Goal: Answer question/provide support: Answer question/provide support

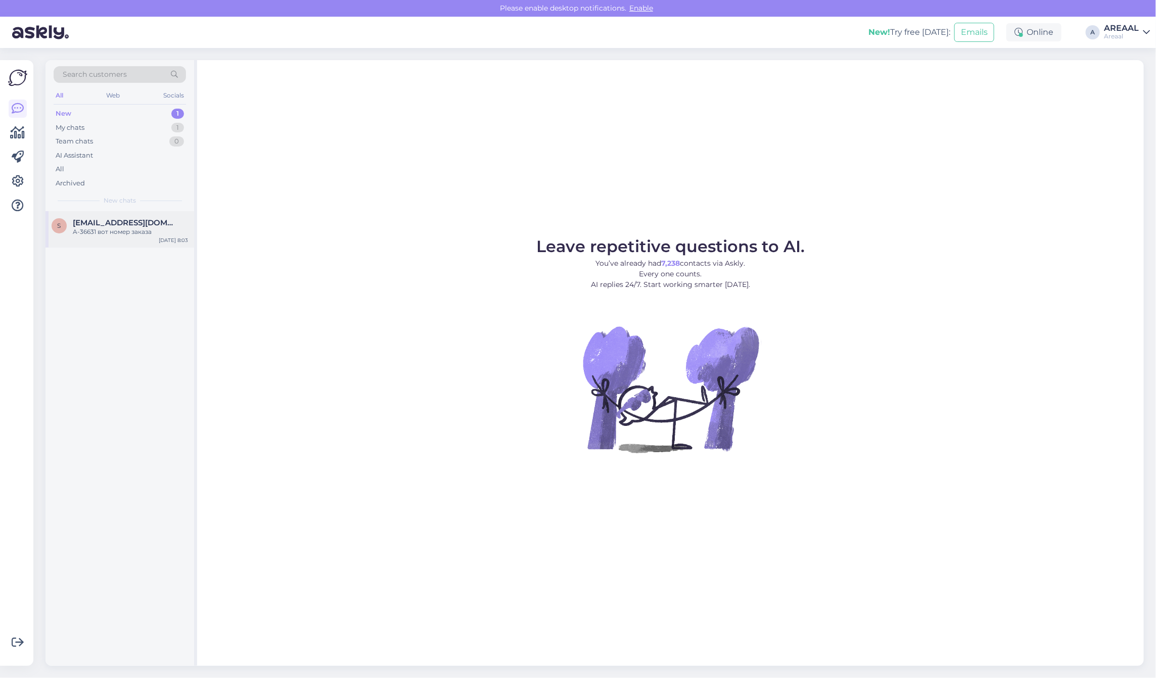
click at [66, 247] on div "s [EMAIL_ADDRESS][DOMAIN_NAME] A-36631 вот номер заказа [DATE] 8:03" at bounding box center [119, 229] width 149 height 36
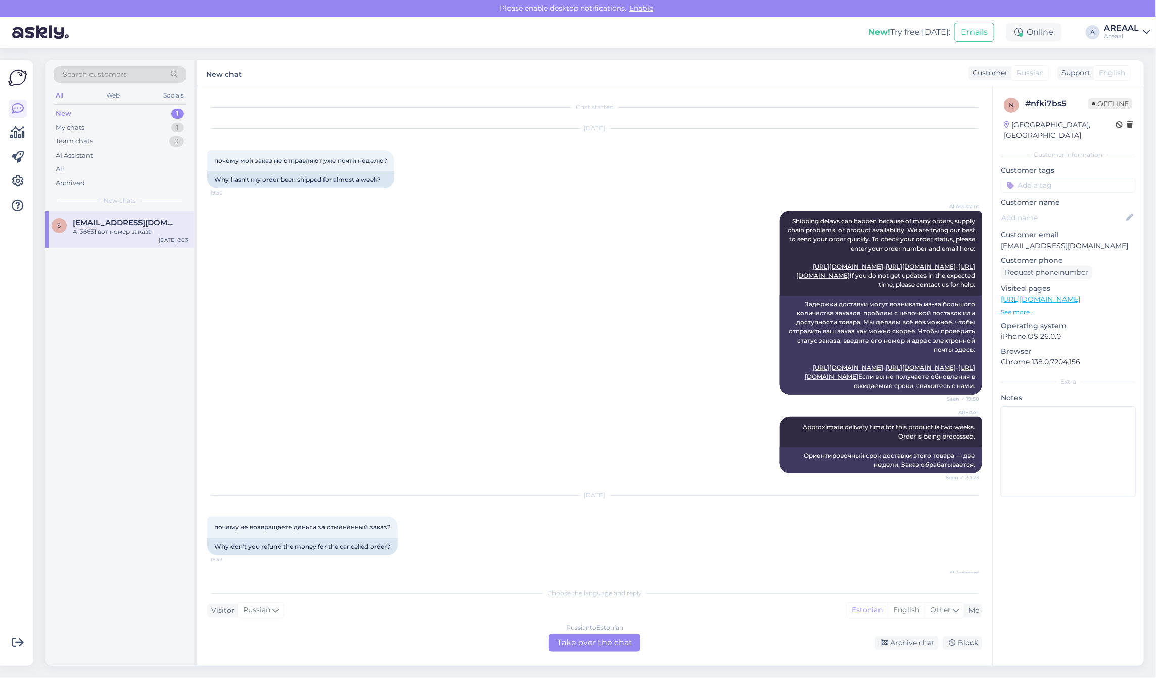
scroll to position [1271, 0]
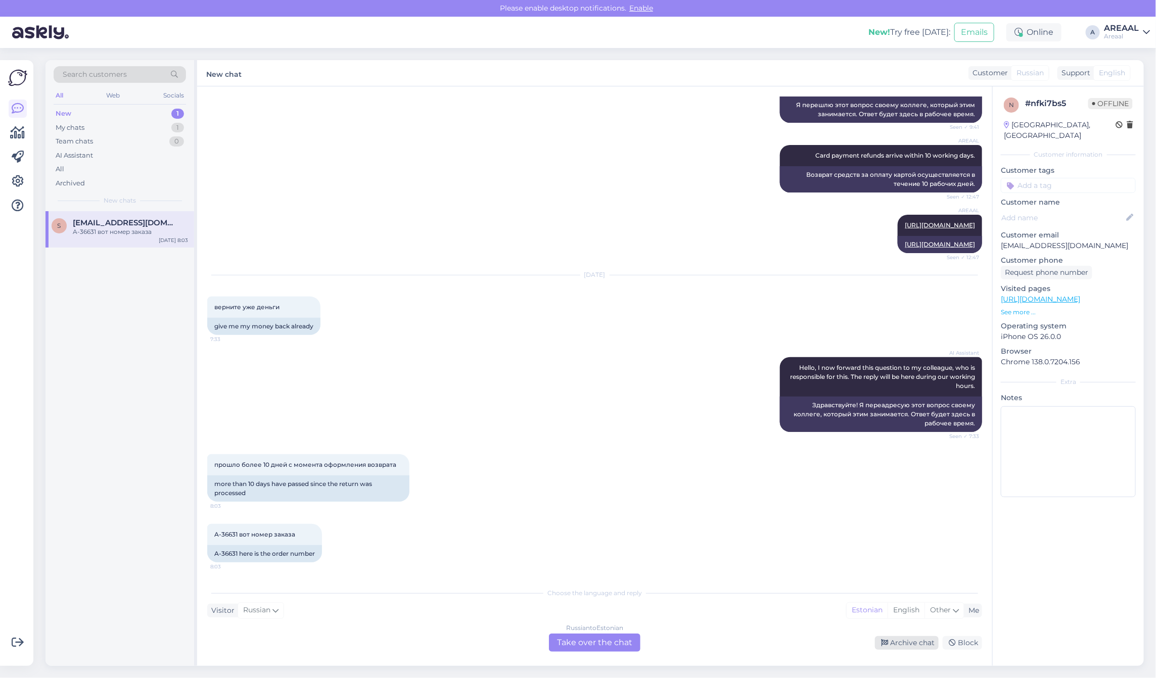
click at [920, 645] on div "Archive chat" at bounding box center [907, 643] width 64 height 14
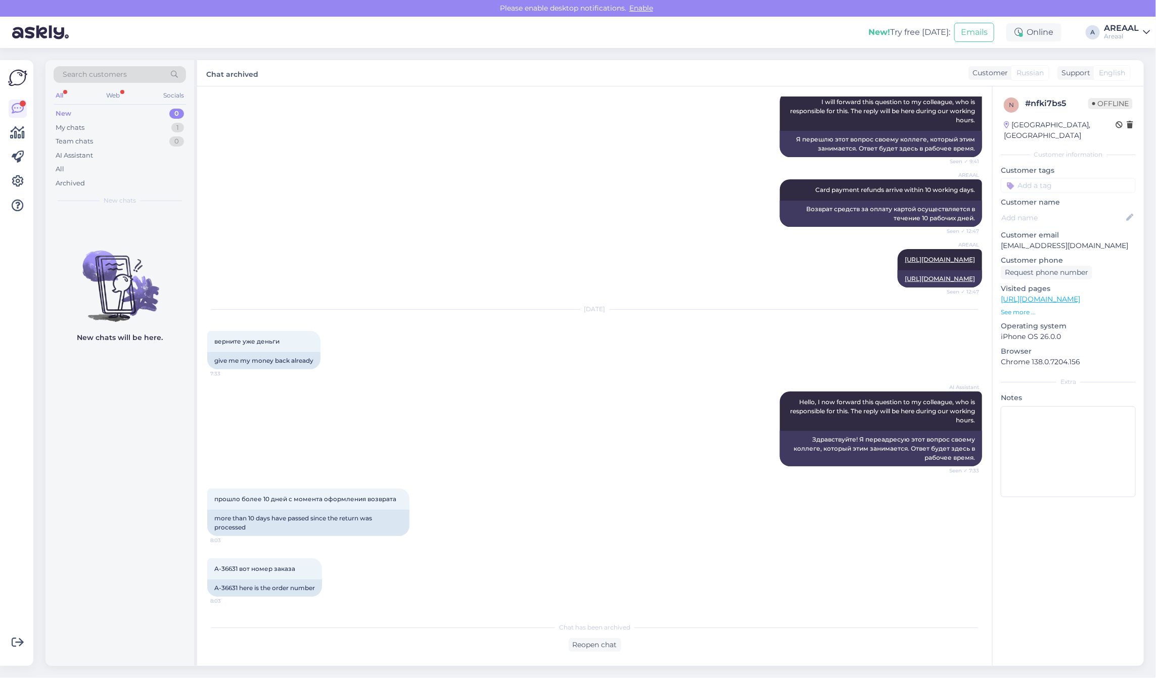
click at [483, 390] on div "AI Assistant Hello, I now forward this question to my colleague, who is respons…" at bounding box center [594, 429] width 775 height 97
click at [134, 171] on div "All" at bounding box center [120, 169] width 132 height 14
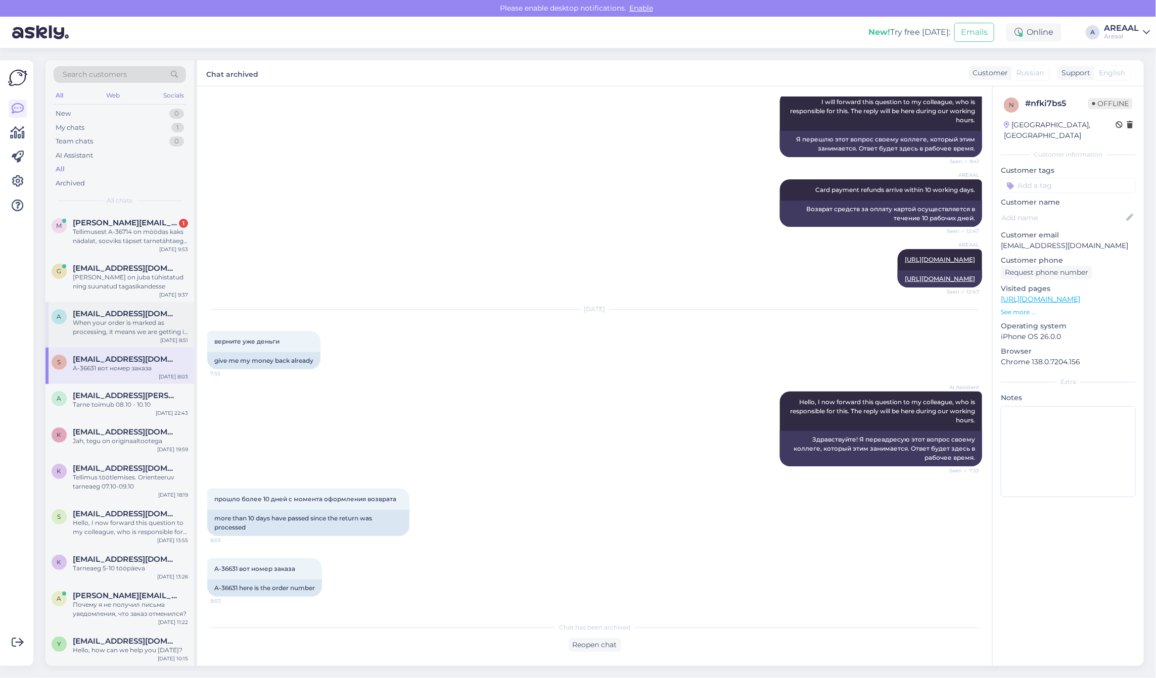
click at [142, 326] on div "When your order is marked as processing, it means we are getting it ready for s…" at bounding box center [130, 327] width 115 height 18
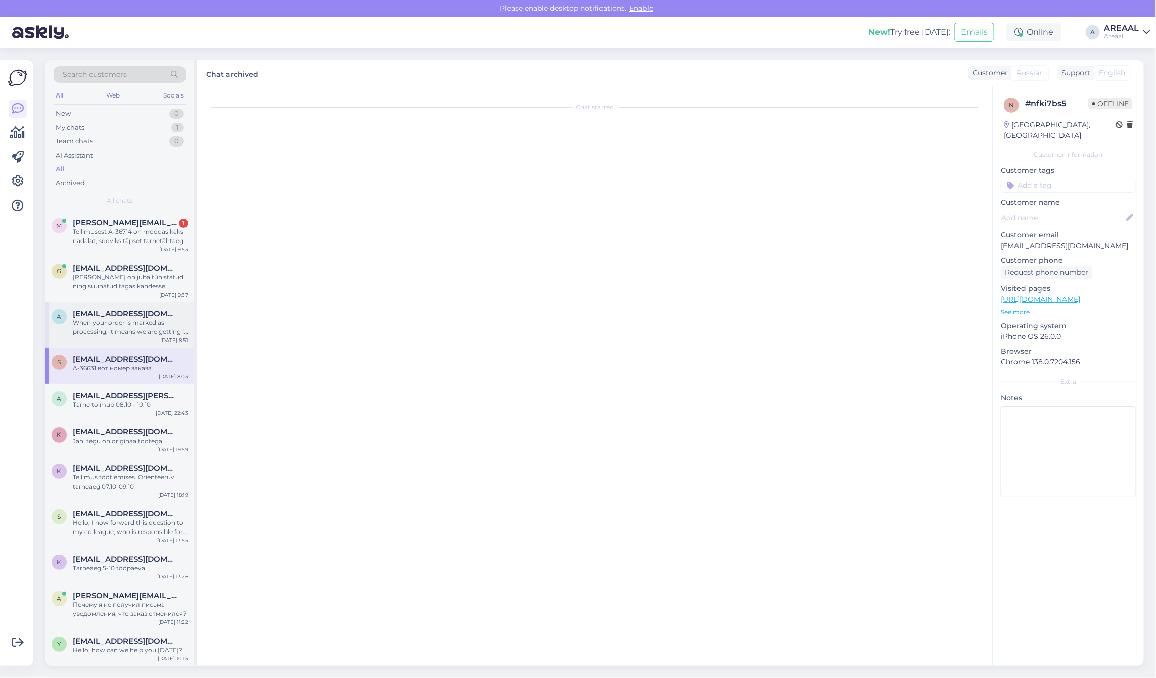
scroll to position [0, 0]
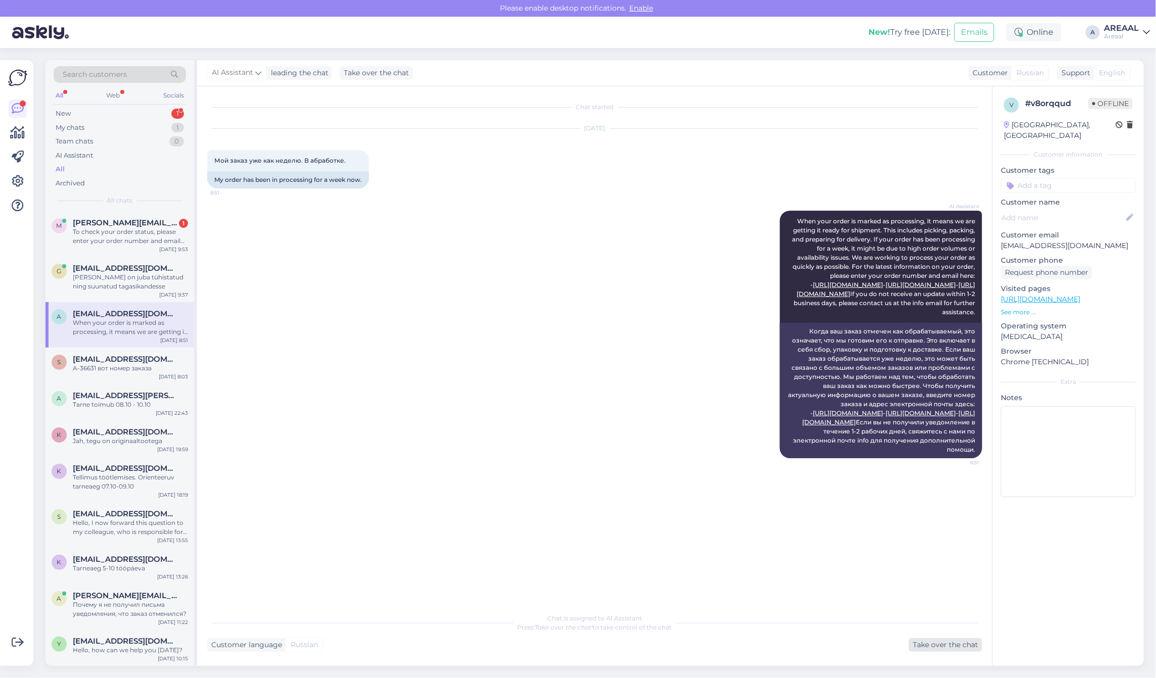
click at [975, 660] on div "Chat started Oct 6 2025 Мой заказ уже как неделю. В абработке. 8:51 My order ha…" at bounding box center [594, 376] width 795 height 580
click at [972, 642] on div "Take over the chat" at bounding box center [945, 645] width 73 height 14
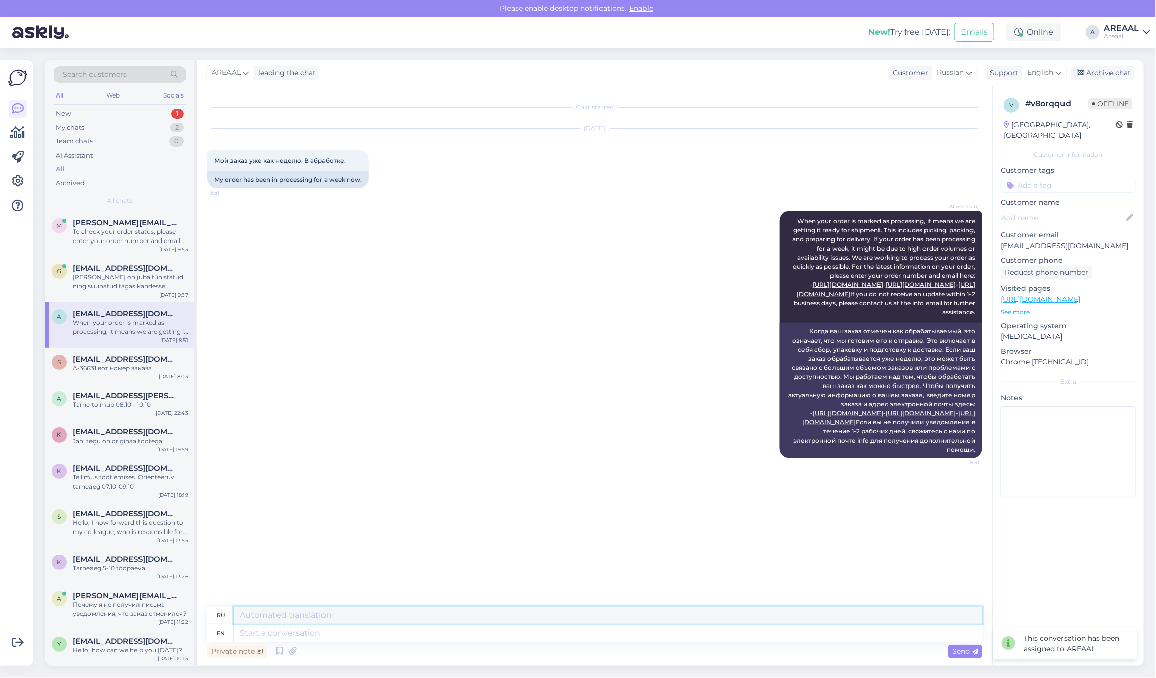
click at [488, 622] on textarea at bounding box center [607, 615] width 748 height 17
click at [494, 640] on textarea at bounding box center [607, 633] width 748 height 17
paste textarea "Tellimus töötlemises. Orienteeruv tarneaeg 10-14 oktoober."
type textarea "Tellimus töötlemises. Orienteeruv tarneaeg 10-14 oktoober."
type textarea "Tellimus töötlemises. Ориентировочное мероприятие 10-14 октября."
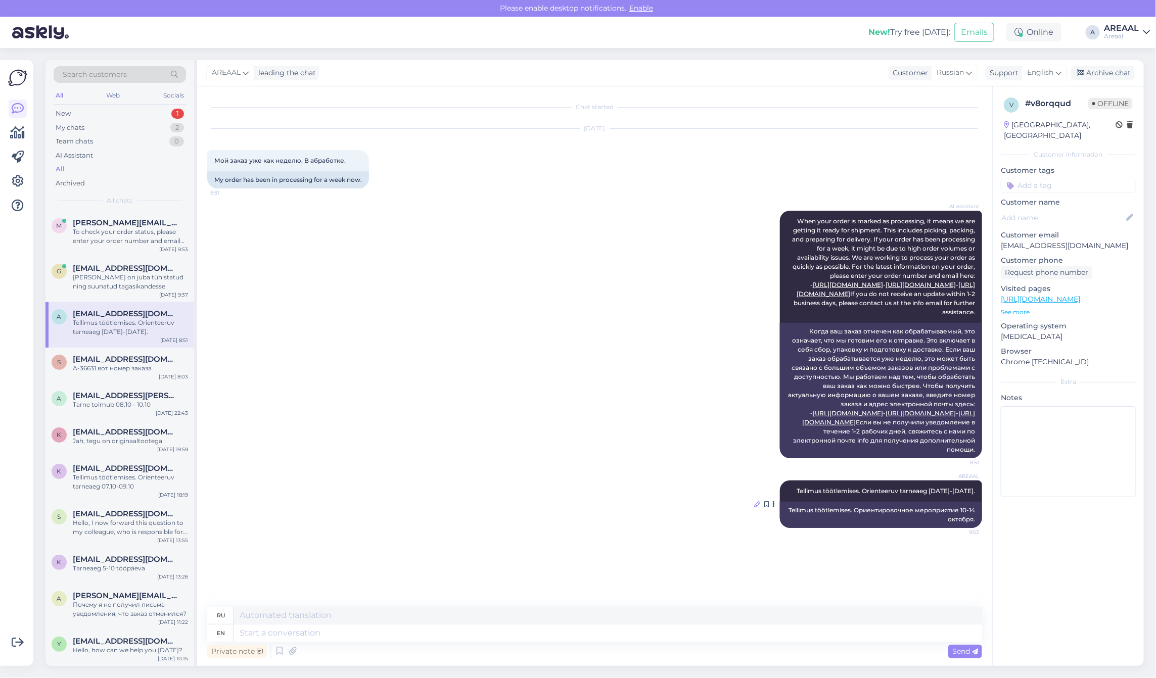
click at [759, 507] on icon at bounding box center [757, 504] width 6 height 6
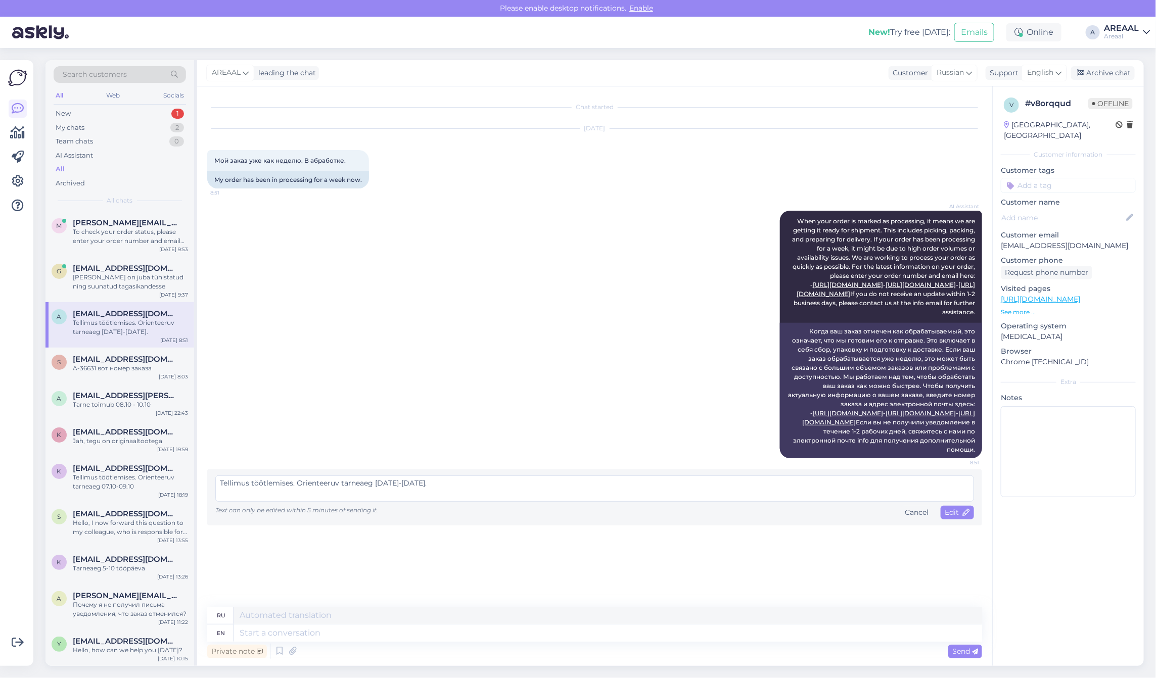
click at [605, 502] on textarea "Tellimus töötlemises. Orienteeruv tarneaeg 10-14 oktoober." at bounding box center [594, 489] width 759 height 26
click at [948, 517] on span "Edit" at bounding box center [957, 512] width 25 height 9
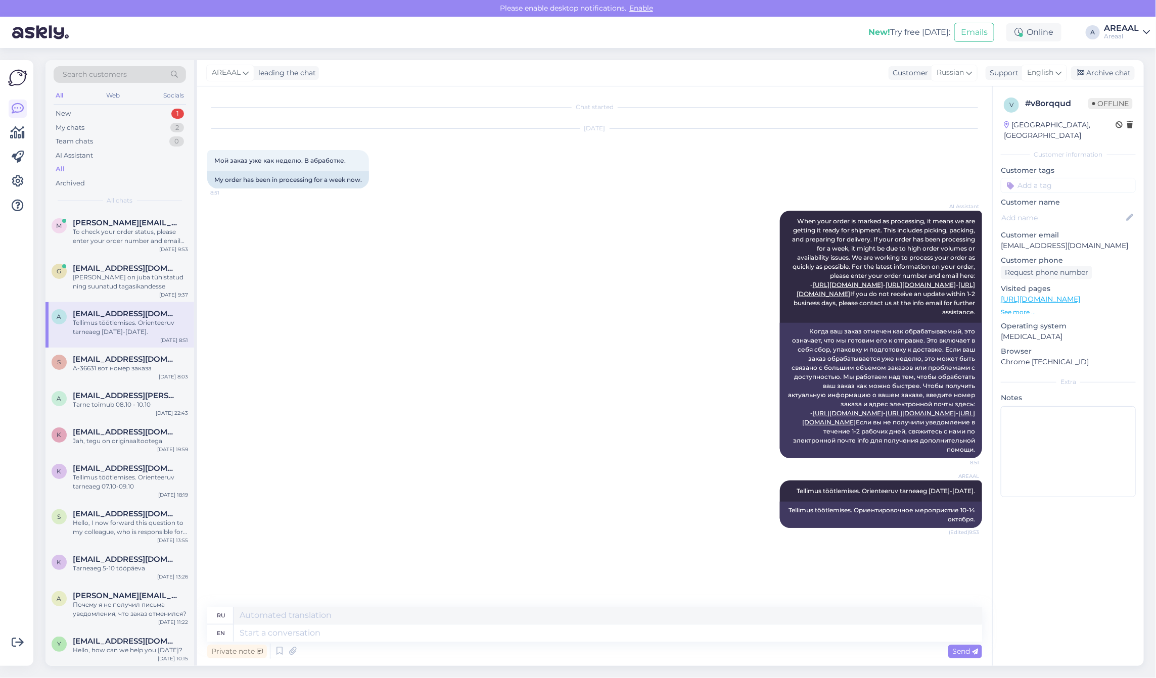
click at [956, 596] on div "Chat started Oct 6 2025 Мой заказ уже как неделю. В абработке. 8:51 My order ha…" at bounding box center [599, 347] width 784 height 501
click at [1099, 70] on div "Archive chat" at bounding box center [1103, 73] width 64 height 14
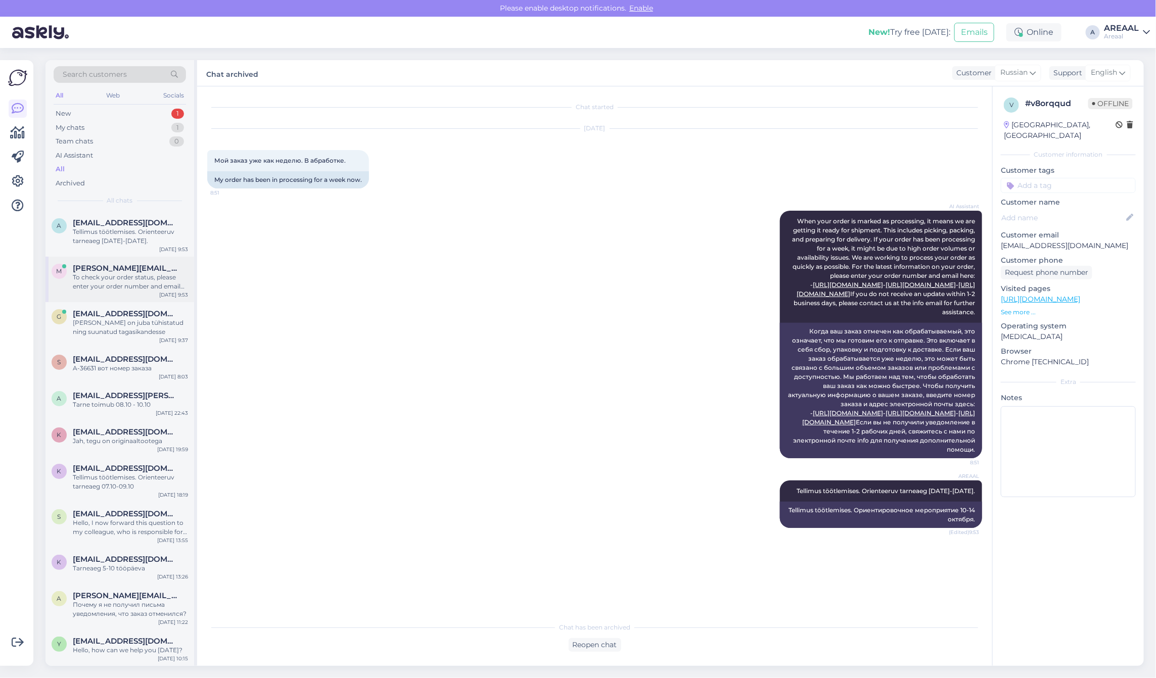
click at [103, 295] on div "m martin@arukylapmk.ee To check your order status, please enter your order numb…" at bounding box center [119, 279] width 149 height 45
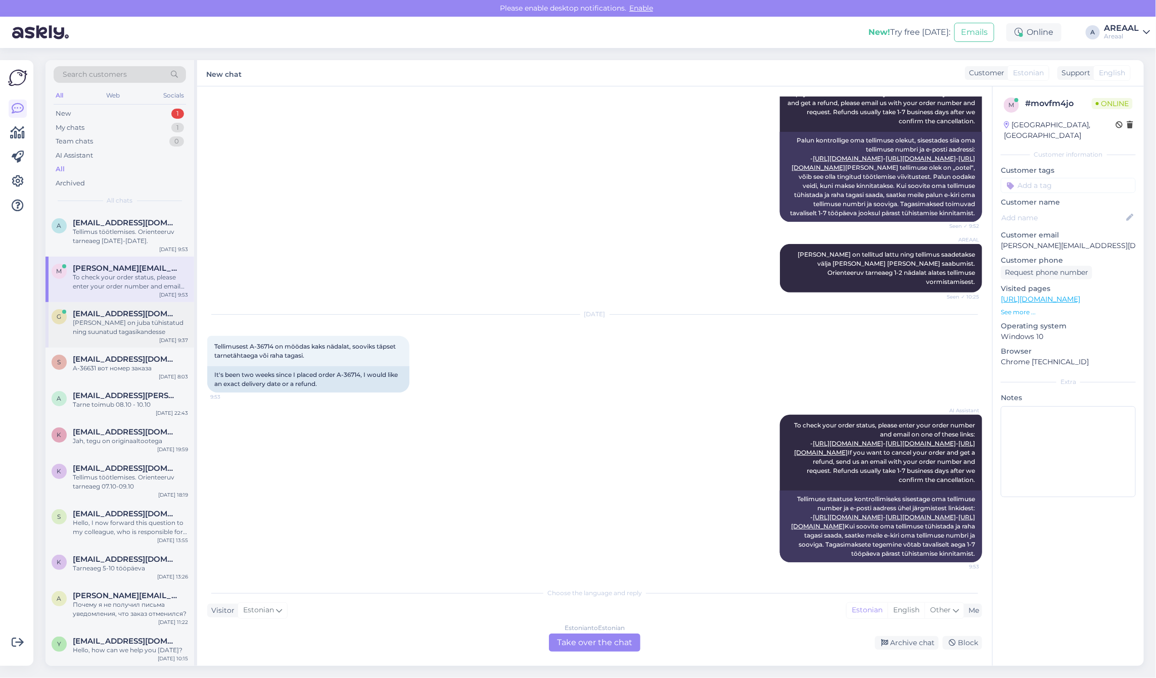
click at [114, 316] on span "[EMAIL_ADDRESS][DOMAIN_NAME]" at bounding box center [125, 313] width 105 height 9
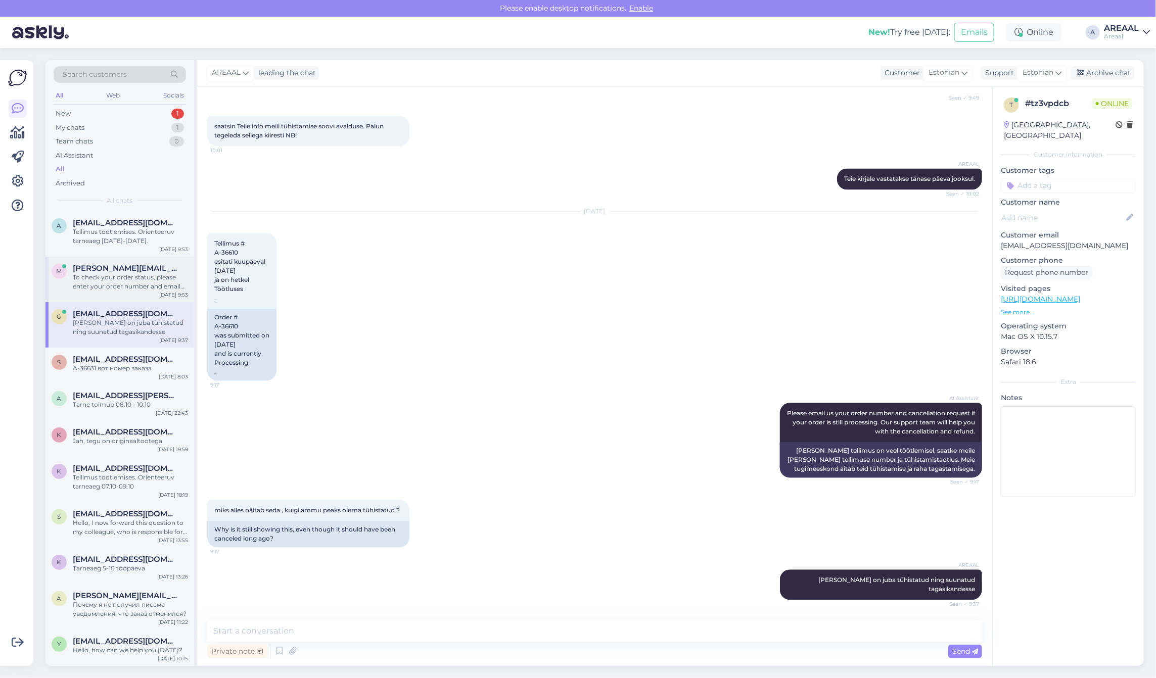
click at [140, 282] on div "To check your order status, please enter your order number and email on one of …" at bounding box center [130, 282] width 115 height 18
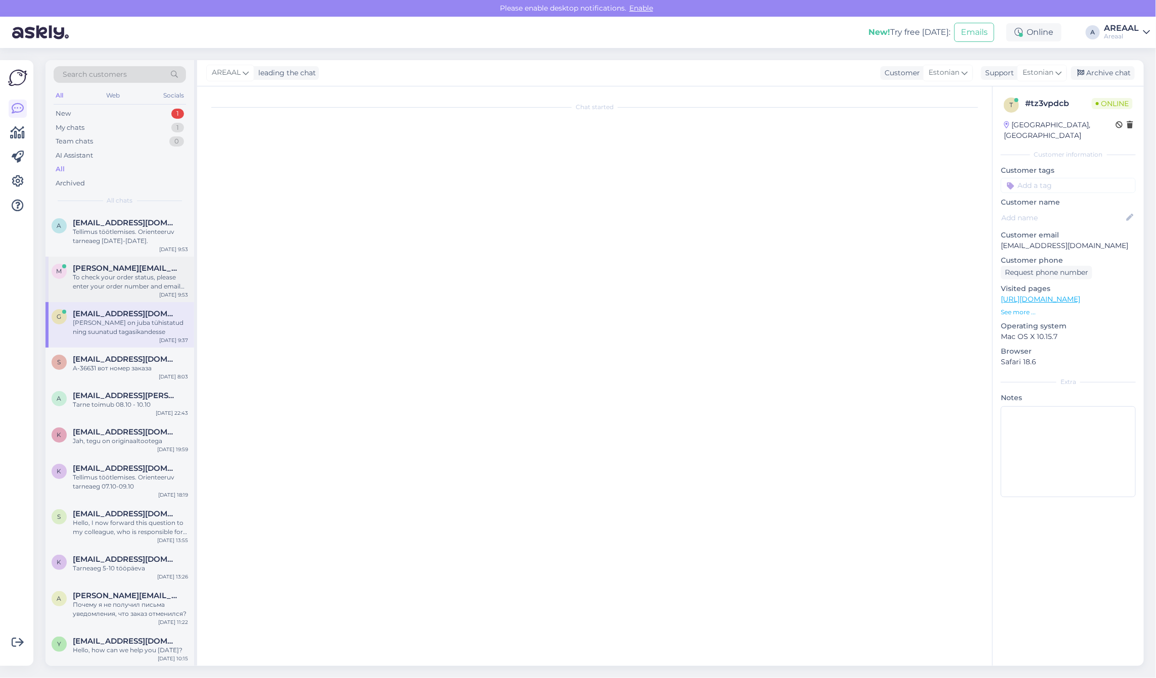
scroll to position [317, 0]
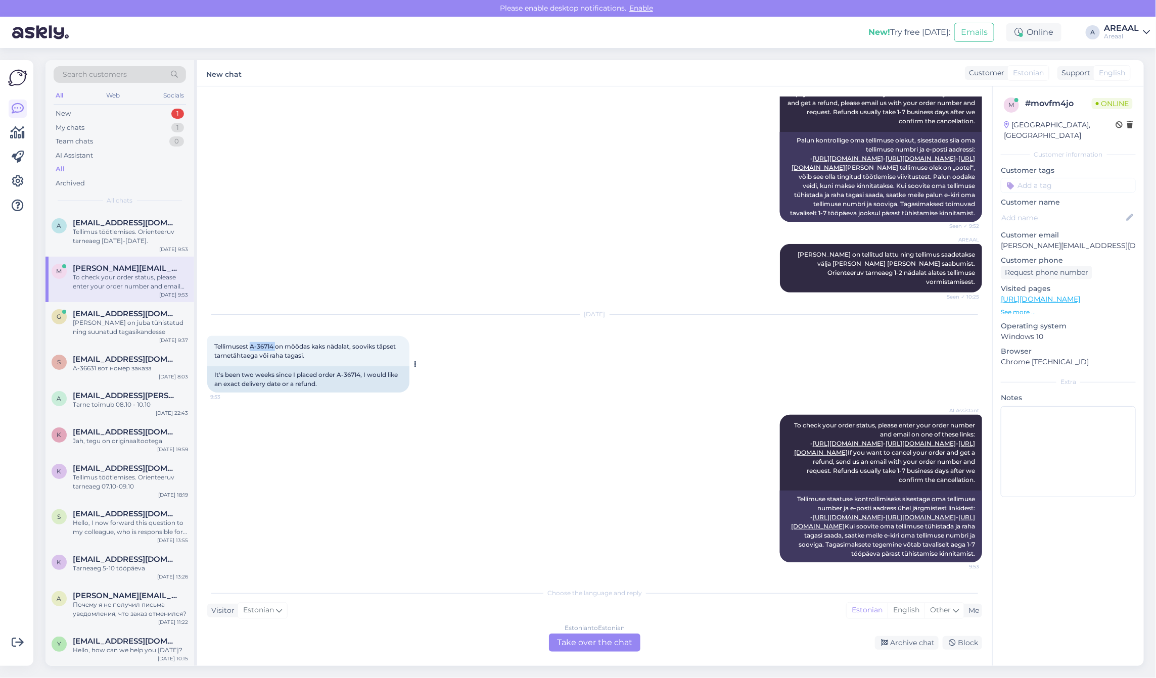
drag, startPoint x: 276, startPoint y: 304, endPoint x: 250, endPoint y: 303, distance: 26.3
click at [250, 343] on span "Tellimusest A-36714 on möödas kaks nädalat, sooviks täpset tarnetähtaega või ra…" at bounding box center [305, 351] width 183 height 17
copy span "A-36714"
click at [513, 304] on div "Oct 6 2025 Tellimusest A-36714 on möödas kaks nädalat, sooviks täpset tarnetäht…" at bounding box center [594, 354] width 775 height 100
click at [92, 238] on div "Tellimus töötlemises. Orienteeruv tarneaeg 10-14 oktoober." at bounding box center [130, 236] width 115 height 18
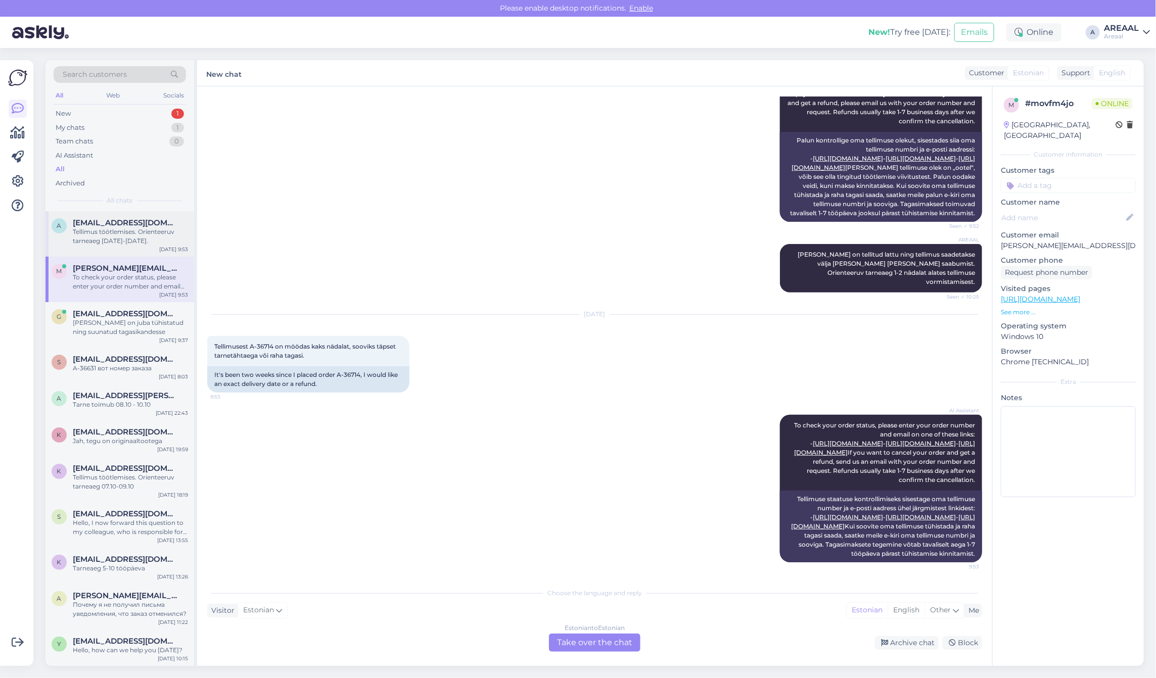
scroll to position [0, 0]
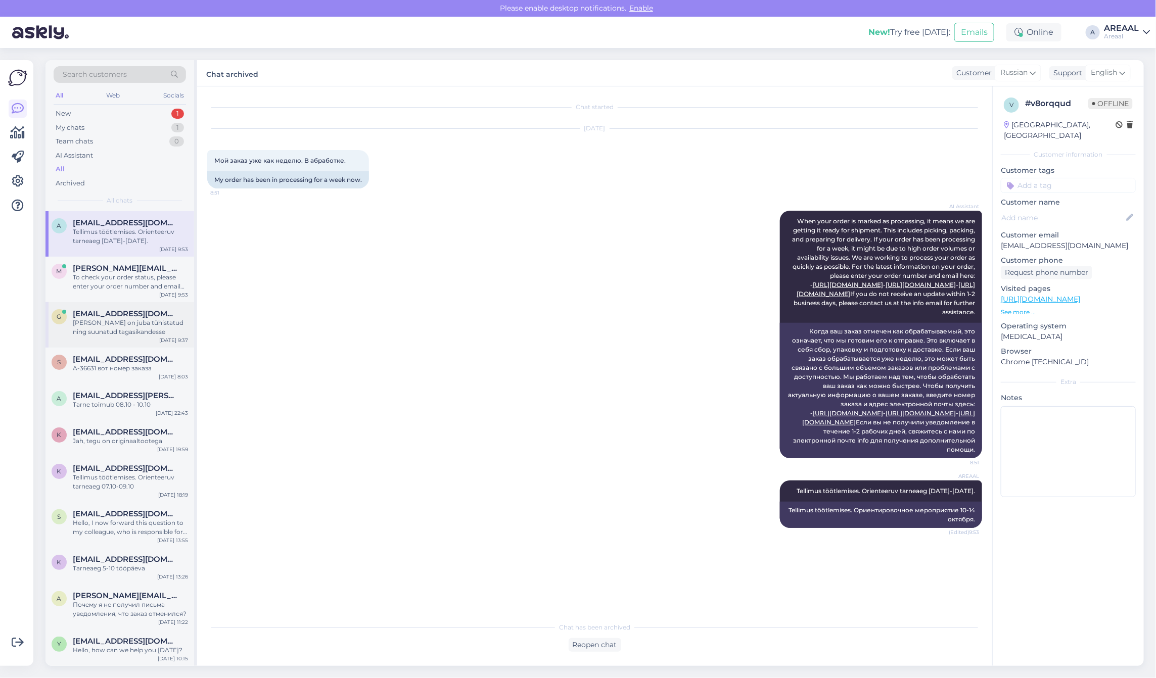
click at [135, 305] on div "g gerto.siiner@gmail.com Teie tellimus on juba tühistatud ning suunatud tagasik…" at bounding box center [119, 324] width 149 height 45
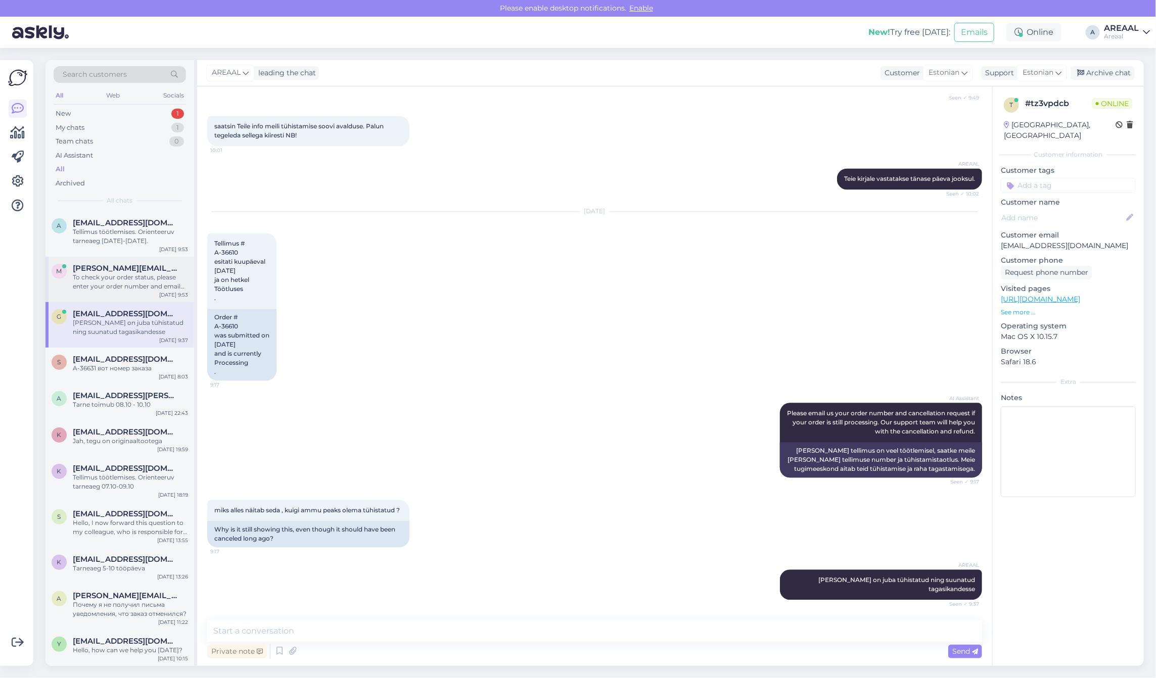
click at [132, 290] on div "To check your order status, please enter your order number and email on one of …" at bounding box center [130, 282] width 115 height 18
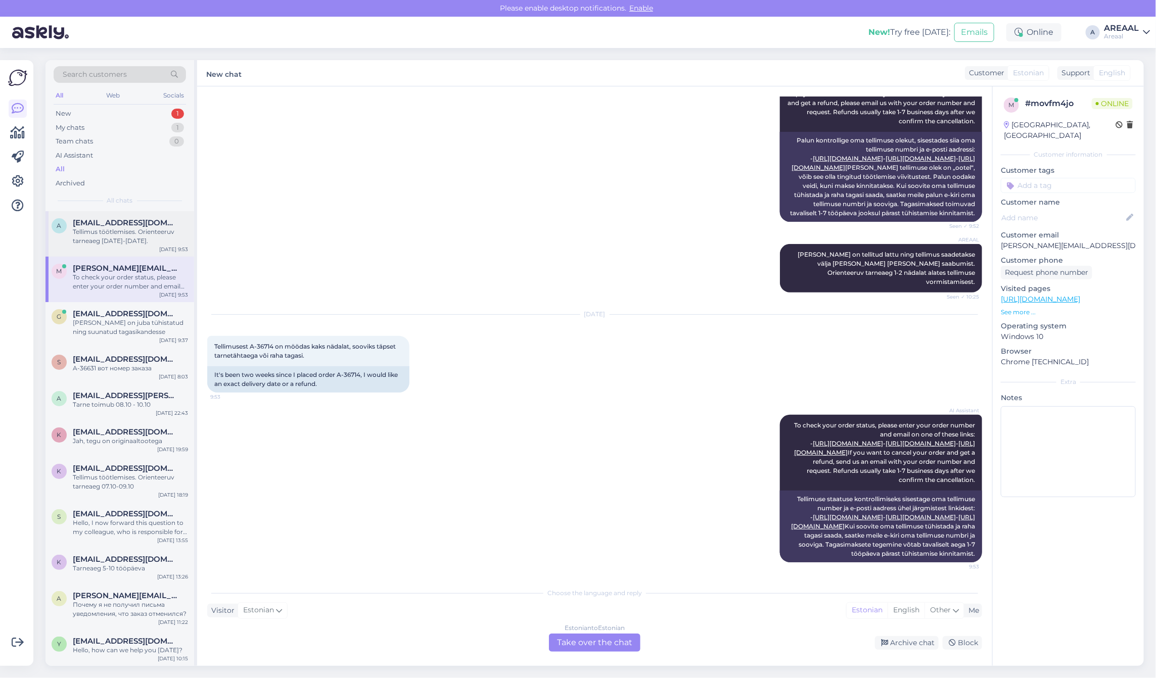
click at [99, 248] on div "a arseni.holostov@gmail.com Tellimus töötlemises. Orienteeruv tarneaeg 10-14 ok…" at bounding box center [119, 233] width 149 height 45
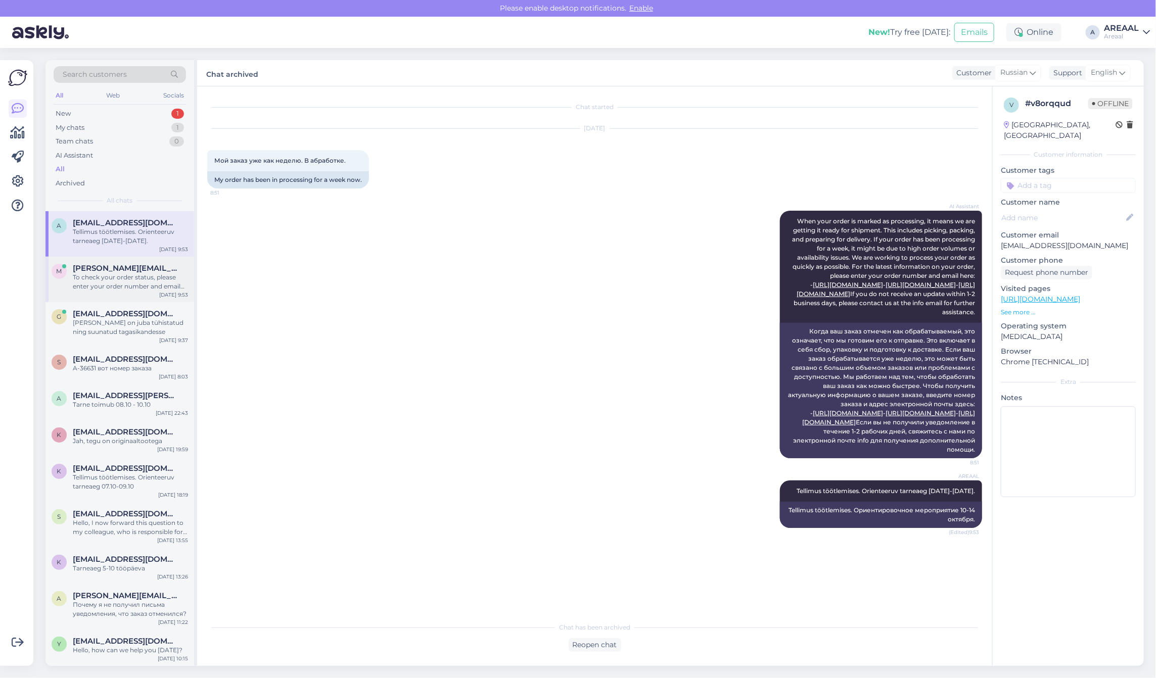
click at [140, 271] on span "[PERSON_NAME][EMAIL_ADDRESS][DOMAIN_NAME]" at bounding box center [125, 268] width 105 height 9
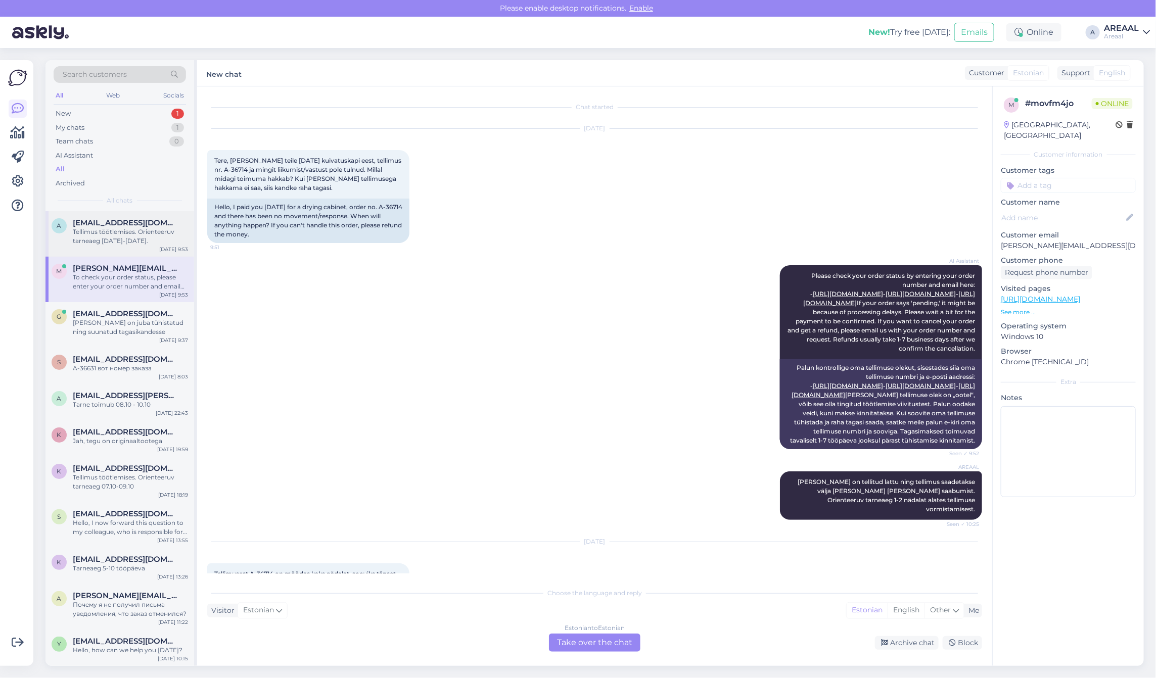
scroll to position [317, 0]
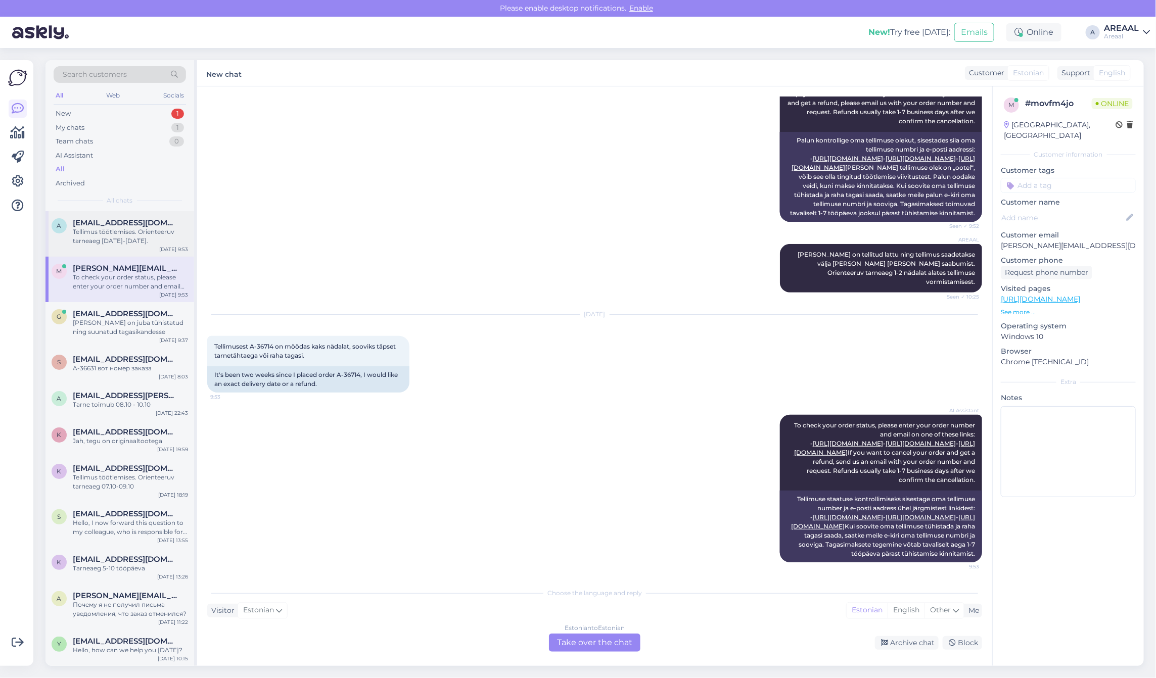
click at [131, 231] on div "Tellimus töötlemises. Orienteeruv tarneaeg 10-14 oktoober." at bounding box center [130, 236] width 115 height 18
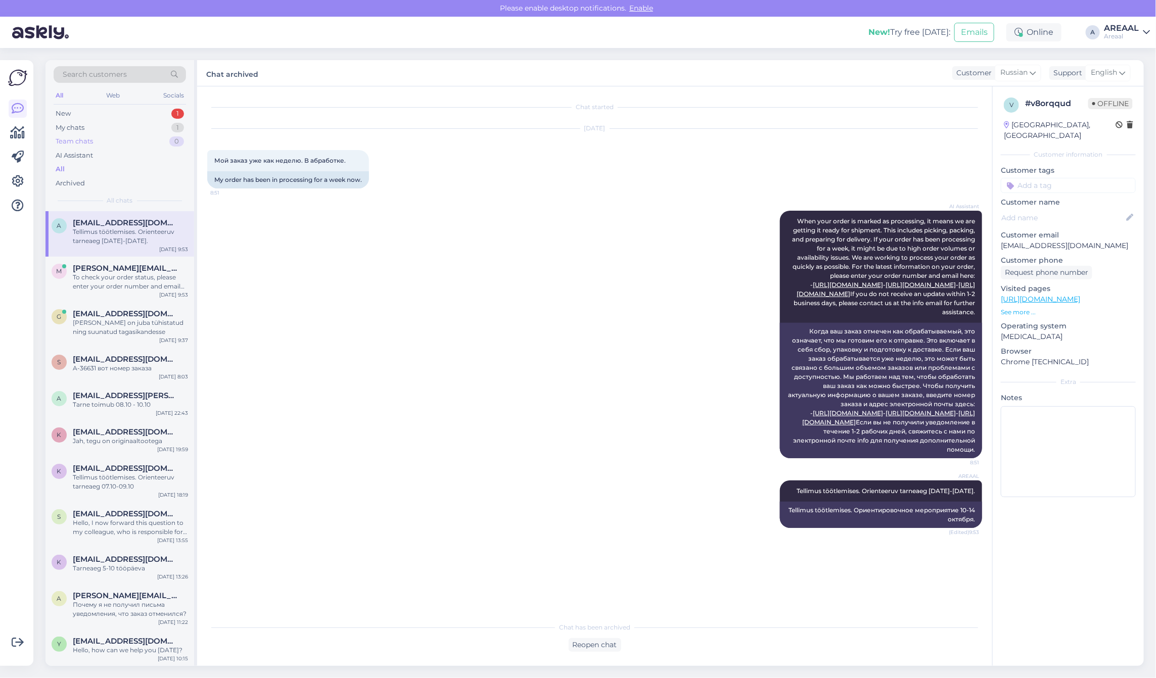
click at [146, 136] on div "Team chats 0" at bounding box center [120, 141] width 132 height 14
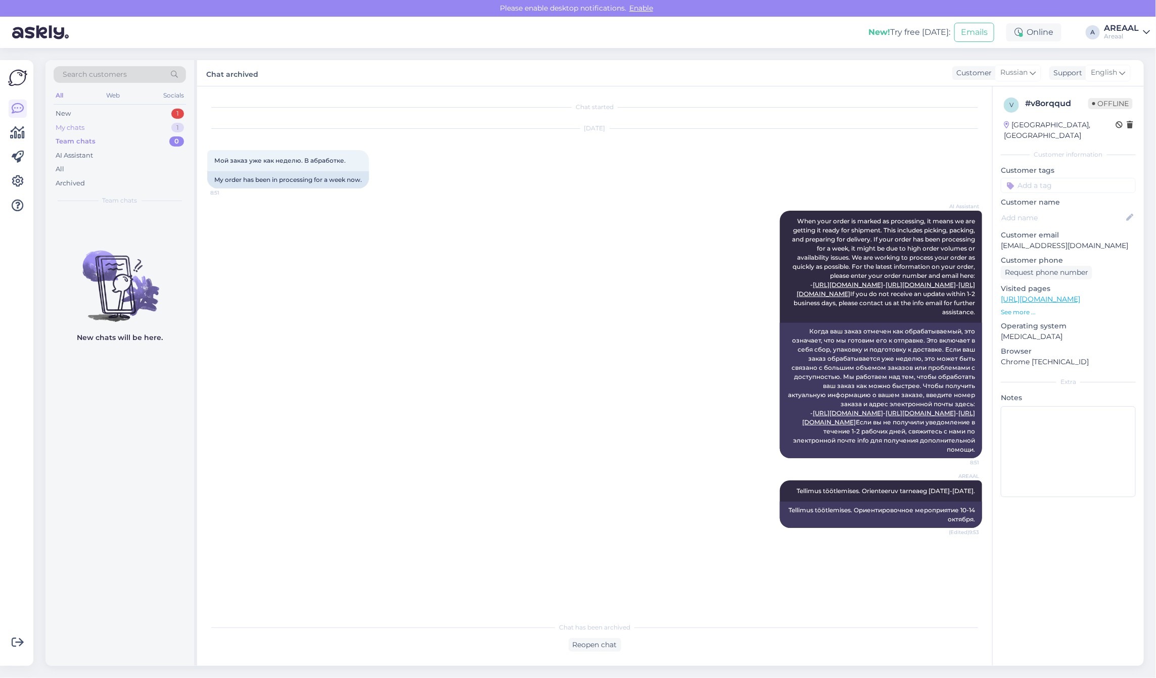
click at [147, 133] on div "My chats 1" at bounding box center [120, 128] width 132 height 14
click at [177, 208] on div "Search customers All Web Socials New 1 My chats 1 Team chats 0 AI Assistant All…" at bounding box center [119, 135] width 149 height 151
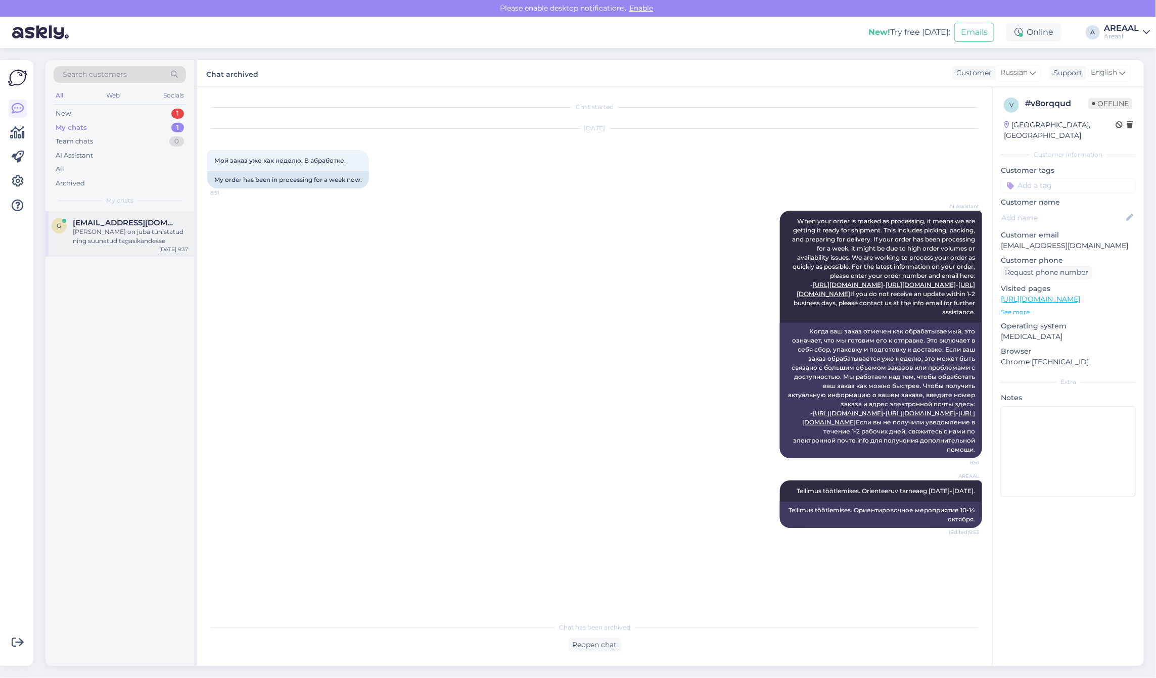
click at [178, 217] on div "g gerto.siiner@gmail.com Teie tellimus on juba tühistatud ning suunatud tagasik…" at bounding box center [119, 233] width 149 height 45
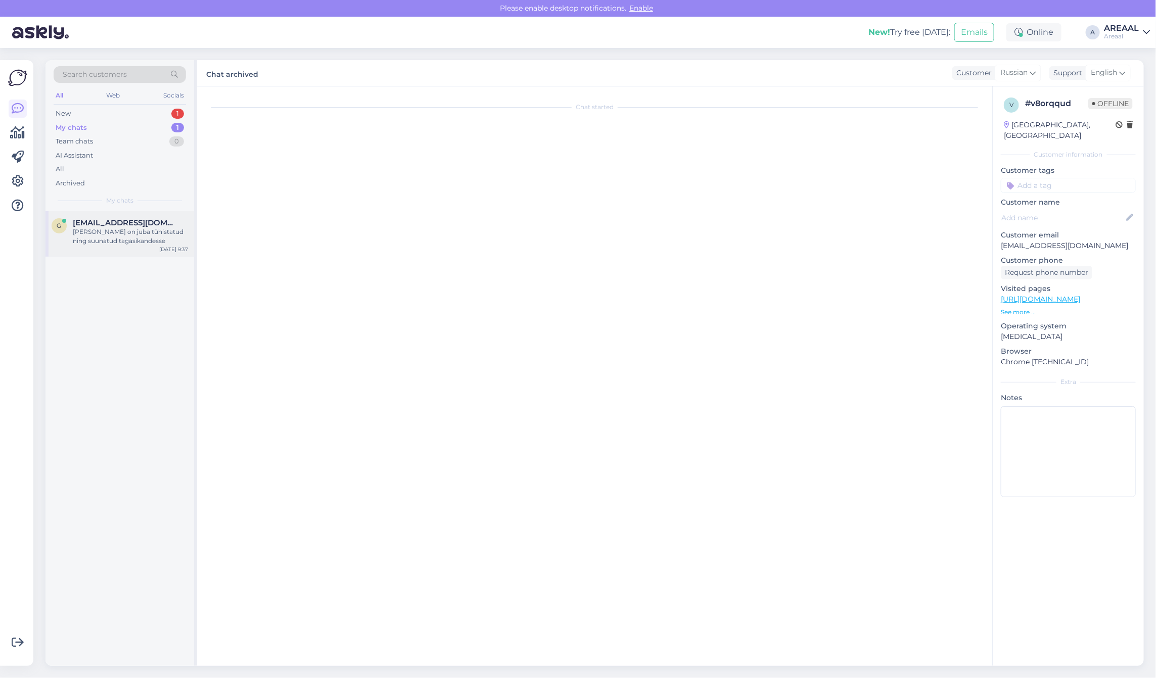
scroll to position [3710, 0]
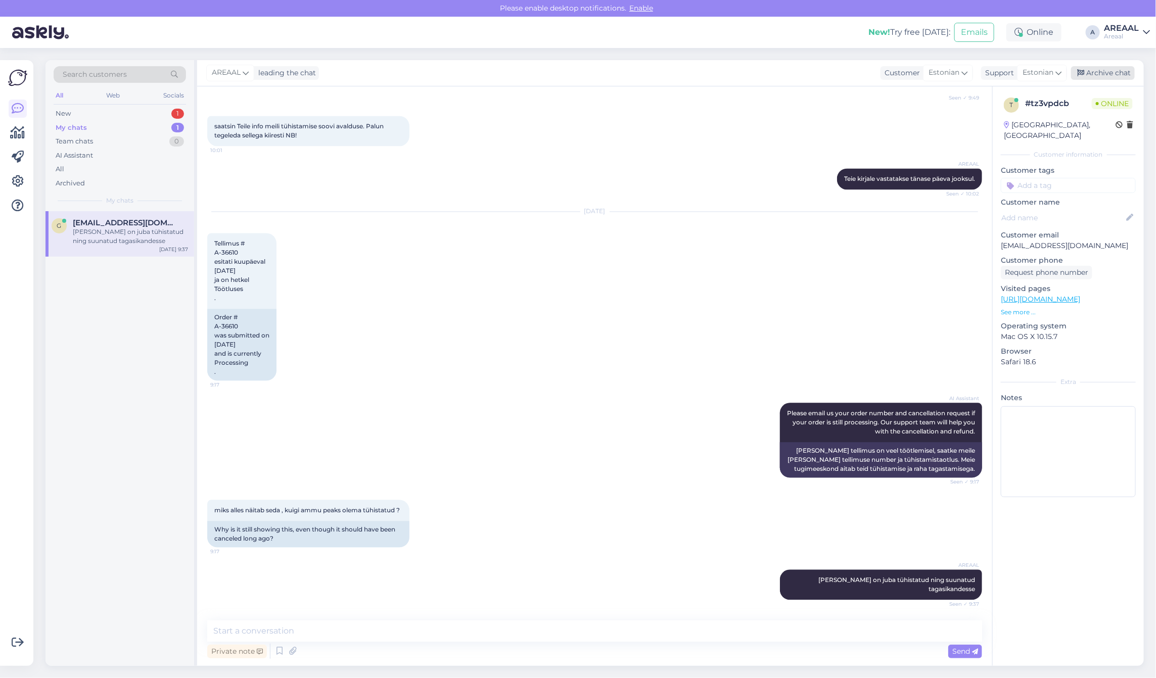
click at [1117, 67] on div "Archive chat" at bounding box center [1103, 73] width 64 height 14
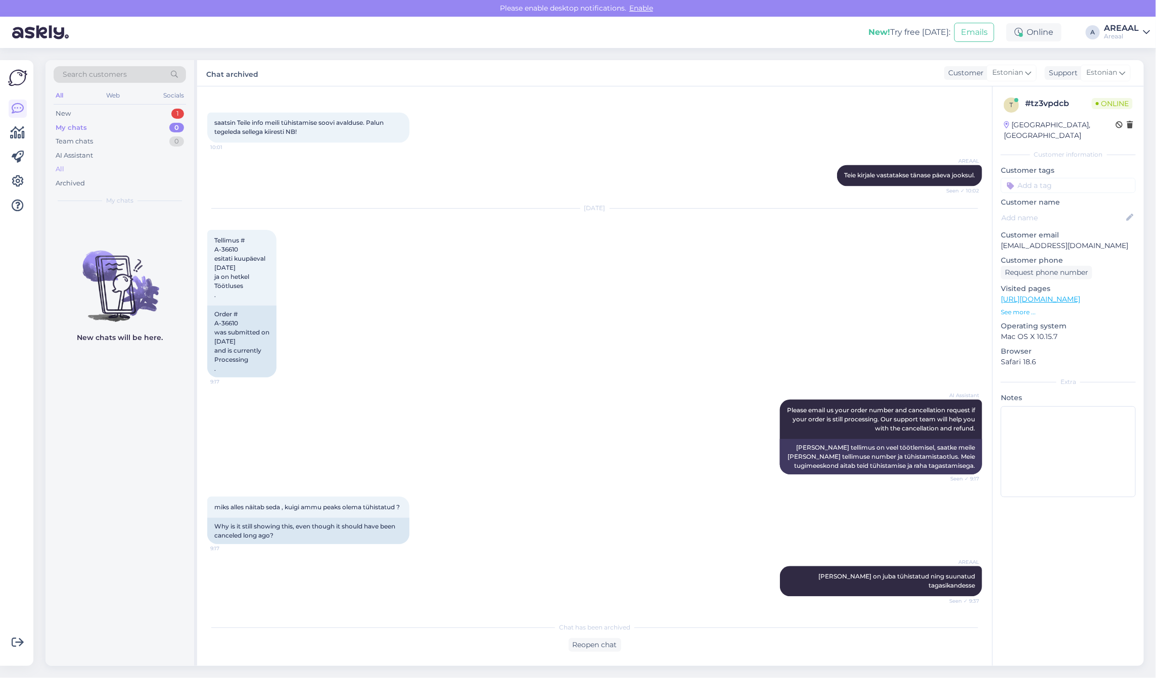
click at [139, 170] on div "All" at bounding box center [120, 169] width 132 height 14
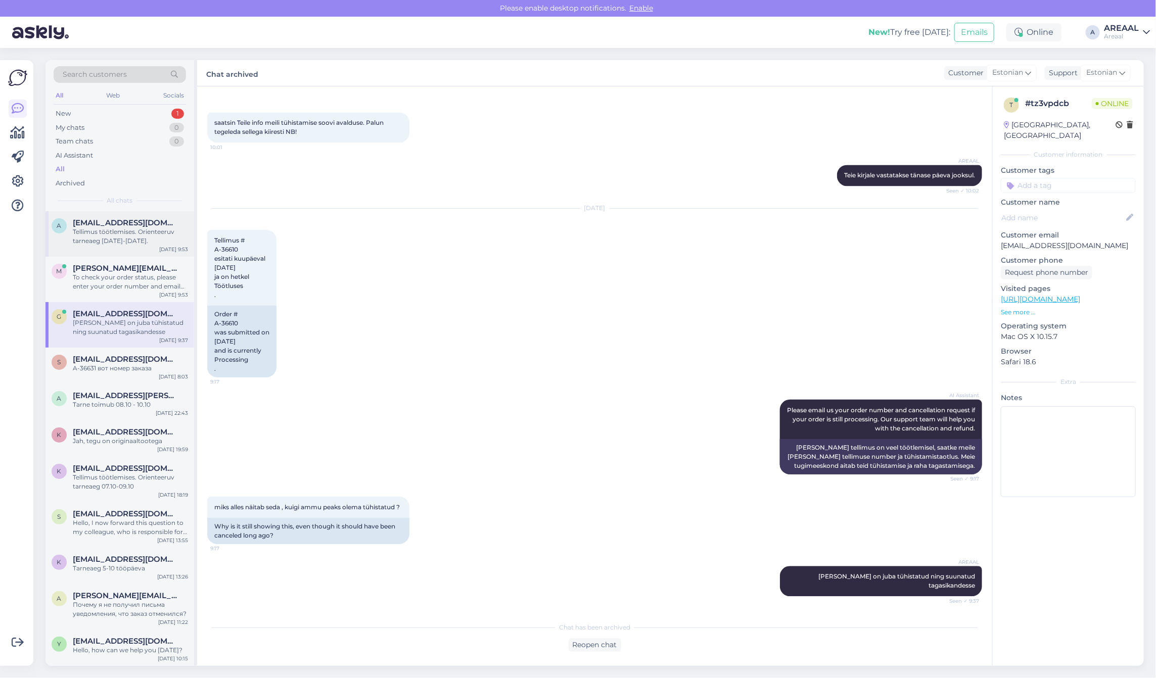
click at [130, 233] on div "Tellimus töötlemises. Orienteeruv tarneaeg 10-14 oktoober." at bounding box center [130, 236] width 115 height 18
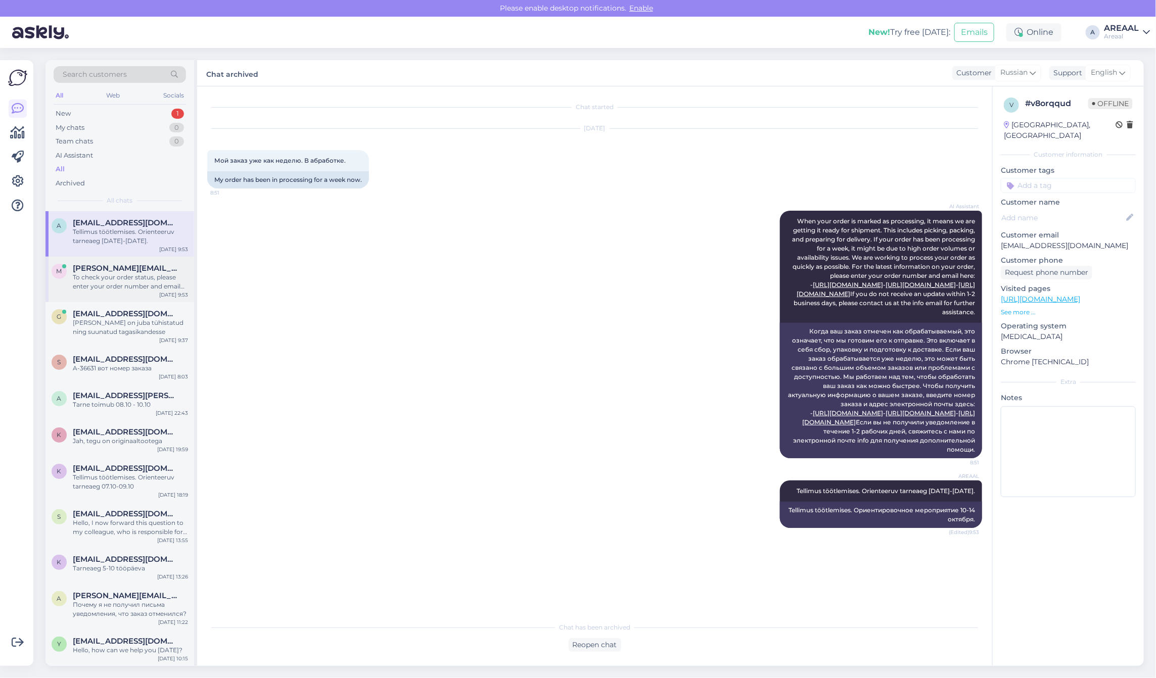
click at [138, 275] on div "To check your order status, please enter your order number and email on one of …" at bounding box center [130, 282] width 115 height 18
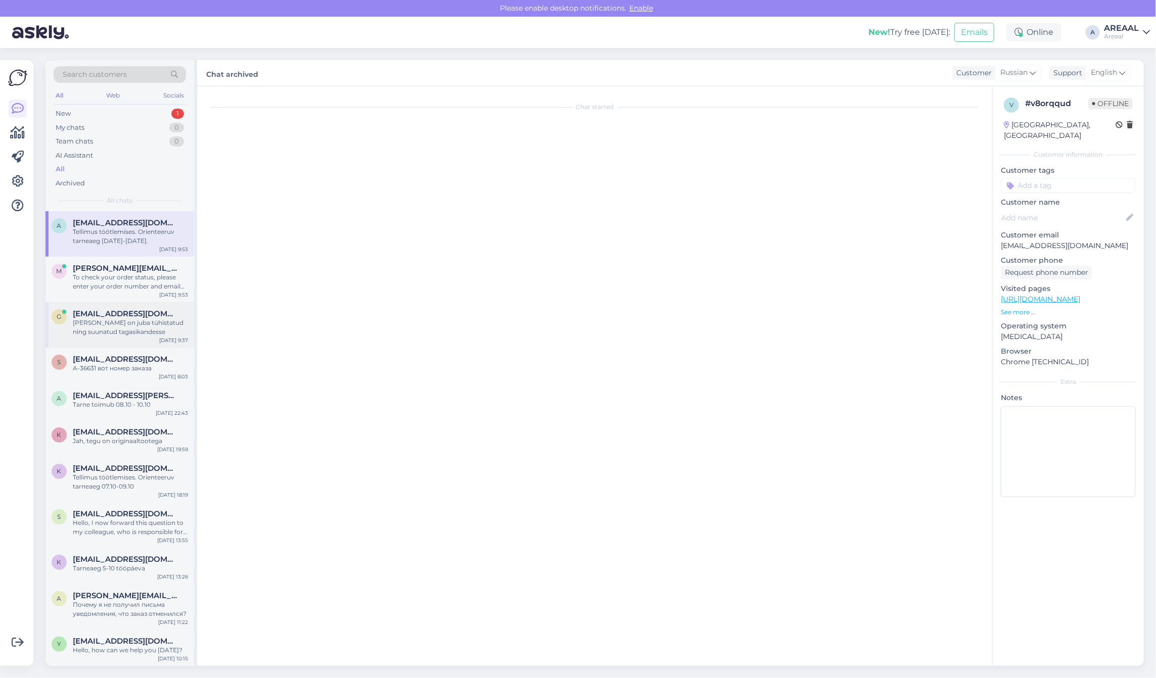
scroll to position [317, 0]
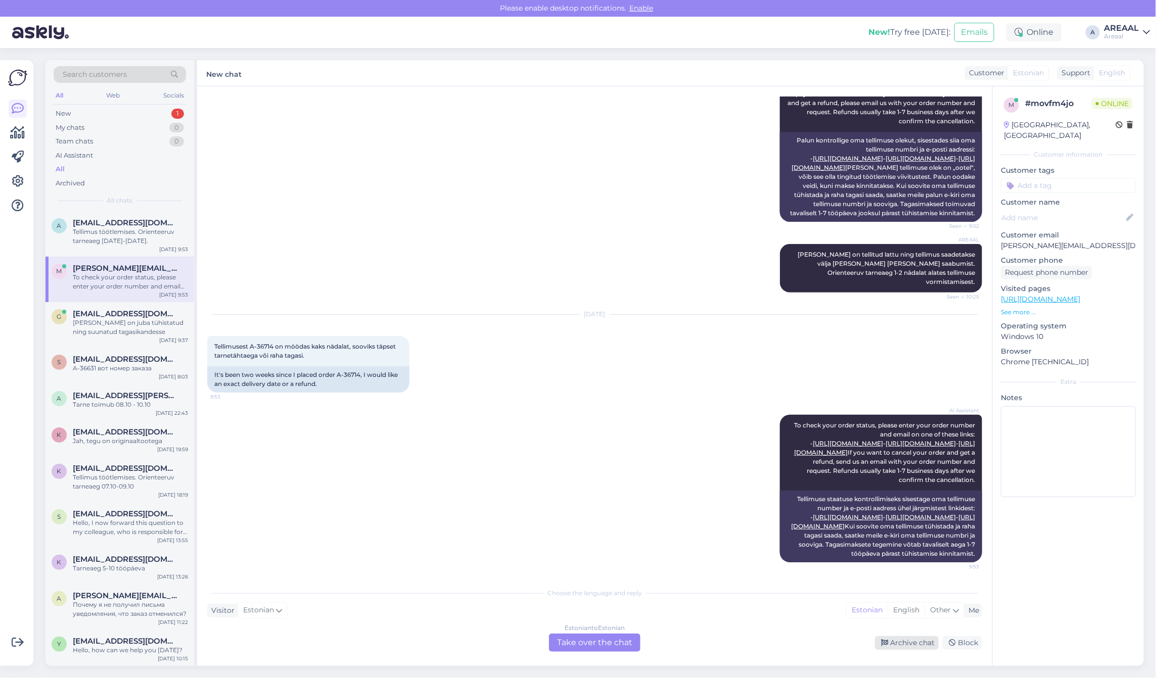
click at [910, 643] on div "Archive chat" at bounding box center [907, 643] width 64 height 14
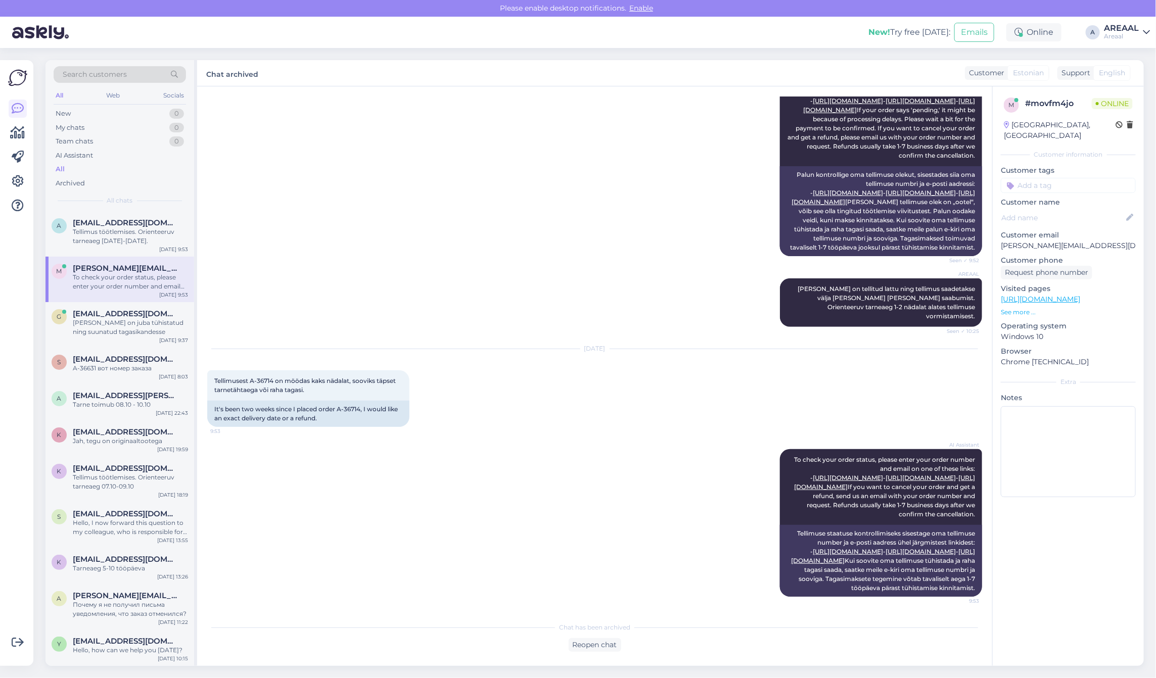
click at [384, 225] on div "AI Assistant Please check your order status by entering your order number and e…" at bounding box center [594, 164] width 775 height 206
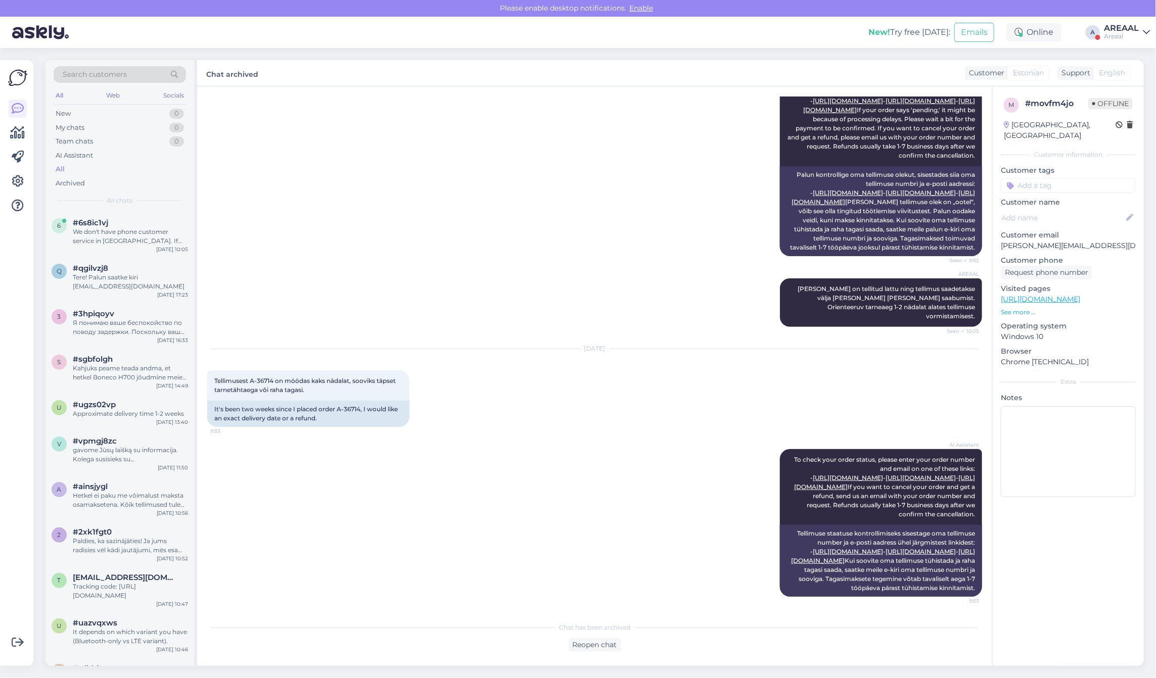
click at [1118, 34] on div "Areaal" at bounding box center [1121, 36] width 35 height 8
click at [1121, 80] on button "Open" at bounding box center [1127, 78] width 28 height 16
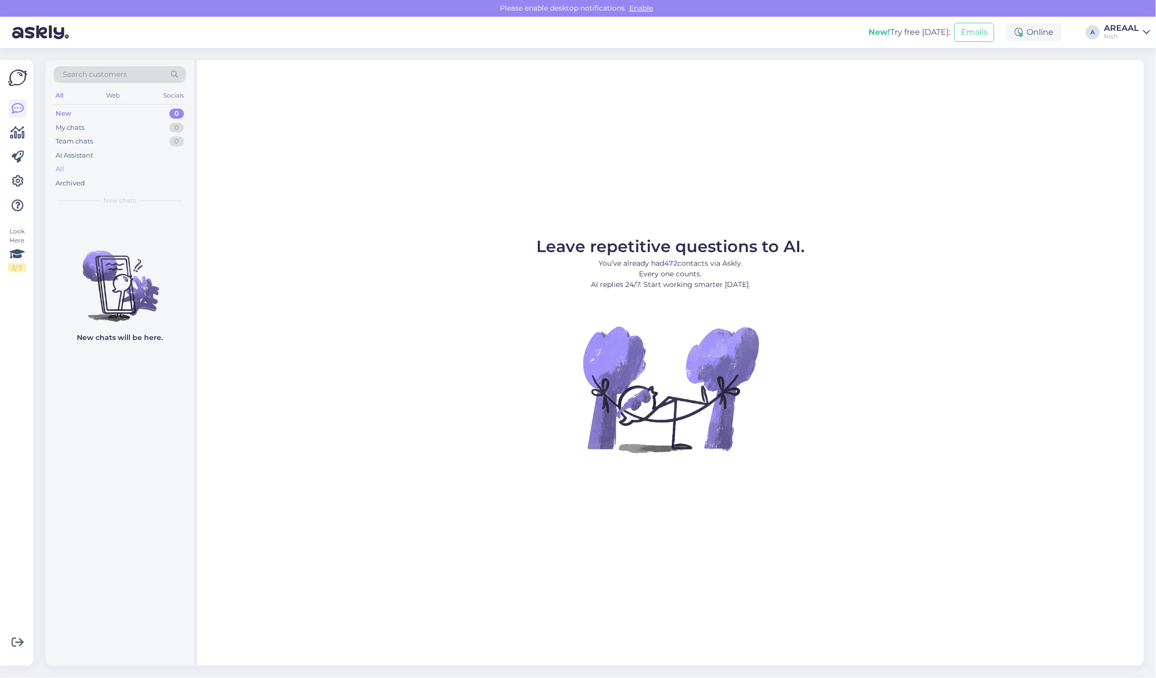
drag, startPoint x: 166, startPoint y: 160, endPoint x: 165, endPoint y: 169, distance: 9.6
click at [165, 165] on div "New 0 My chats 0 Team chats 0 AI Assistant All Archived" at bounding box center [120, 148] width 132 height 83
click at [165, 169] on div "All" at bounding box center [120, 169] width 132 height 14
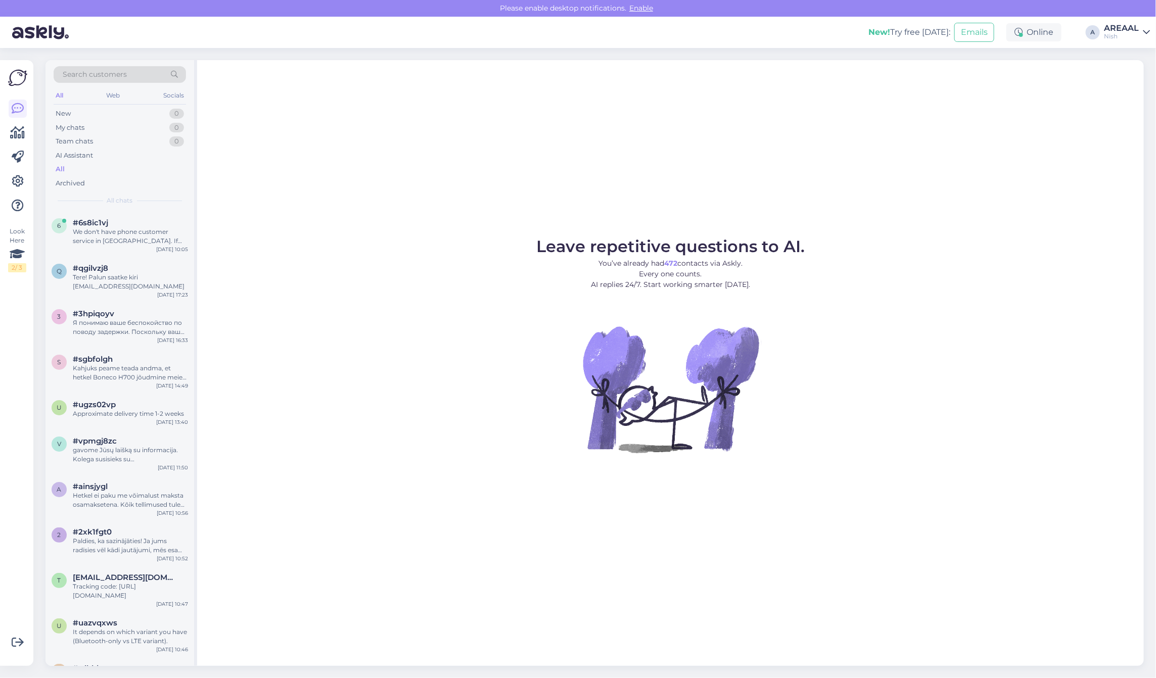
click at [1118, 33] on div "Nish" at bounding box center [1121, 36] width 35 height 8
click at [1122, 56] on button "Open" at bounding box center [1127, 57] width 28 height 16
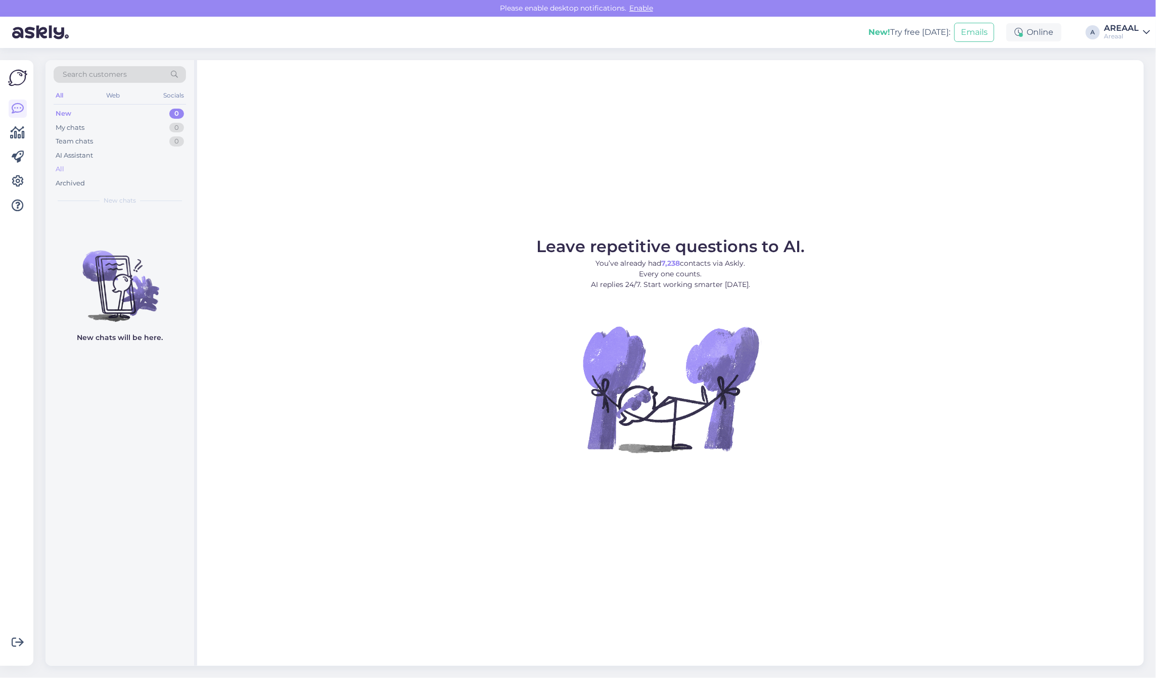
click at [152, 167] on div "All" at bounding box center [120, 169] width 132 height 14
click at [145, 130] on div "My chats 1" at bounding box center [120, 128] width 132 height 14
click at [66, 177] on div "Archived" at bounding box center [120, 183] width 132 height 14
click at [71, 168] on div "All" at bounding box center [120, 169] width 132 height 14
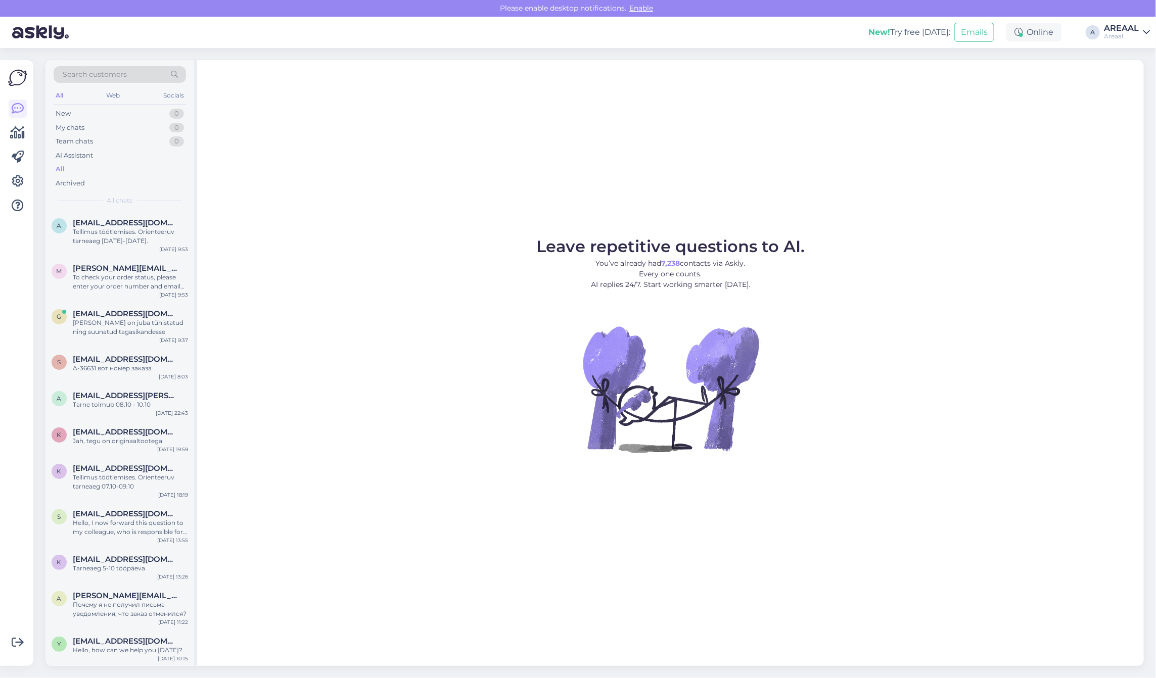
click at [239, 233] on div "Leave repetitive questions to AI. You’ve already had 7,238 contacts via Askly. …" at bounding box center [670, 363] width 947 height 606
click at [142, 312] on span "[EMAIL_ADDRESS][DOMAIN_NAME]" at bounding box center [125, 313] width 105 height 9
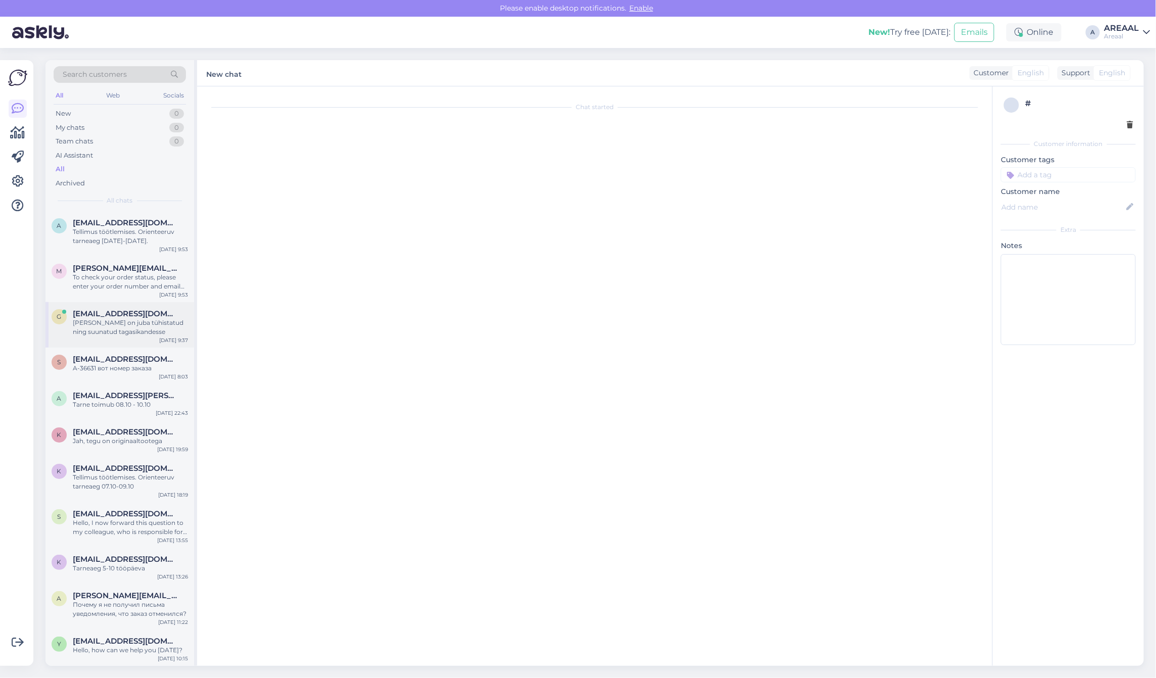
scroll to position [3713, 0]
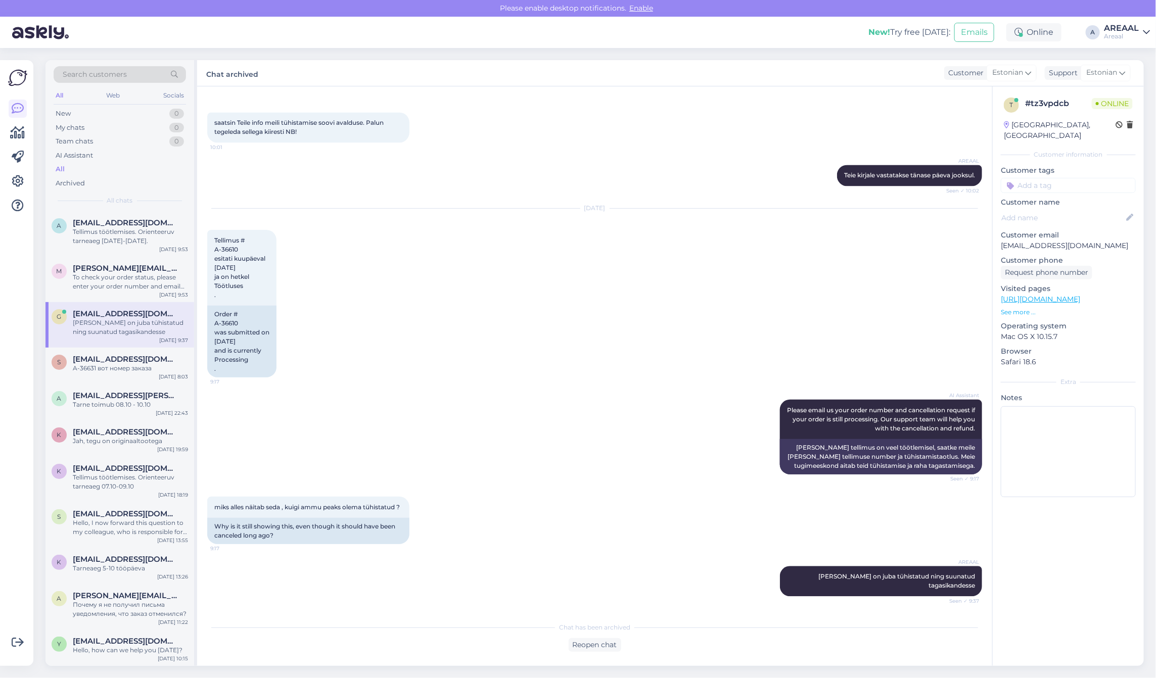
click at [918, 661] on div "Chat started Sep 16 2025 Tere 11:11 Hello AI Assistant Hello, how can we assist…" at bounding box center [594, 376] width 795 height 580
click at [629, 204] on div "[DATE]" at bounding box center [594, 208] width 775 height 9
click at [1123, 35] on div "Areaal" at bounding box center [1121, 36] width 35 height 8
click at [1128, 73] on button "Open" at bounding box center [1127, 78] width 28 height 16
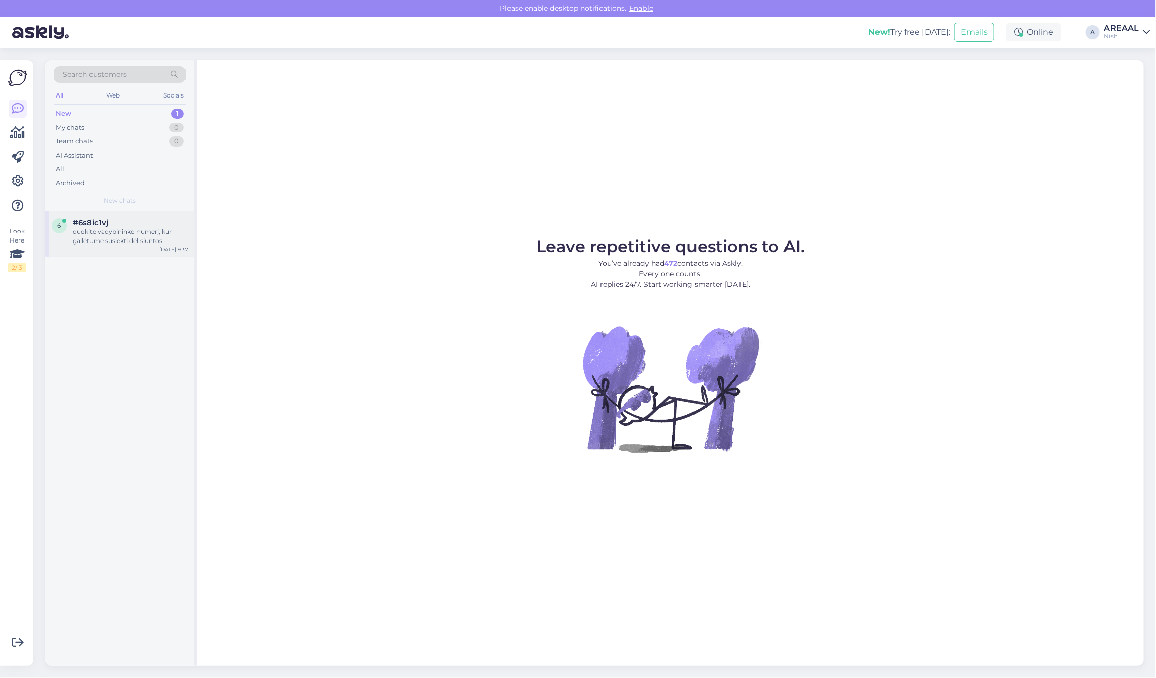
click at [132, 227] on div "duokite vadybininko numerį, kur gallėtume susiekti dėl siuntos" at bounding box center [130, 236] width 115 height 18
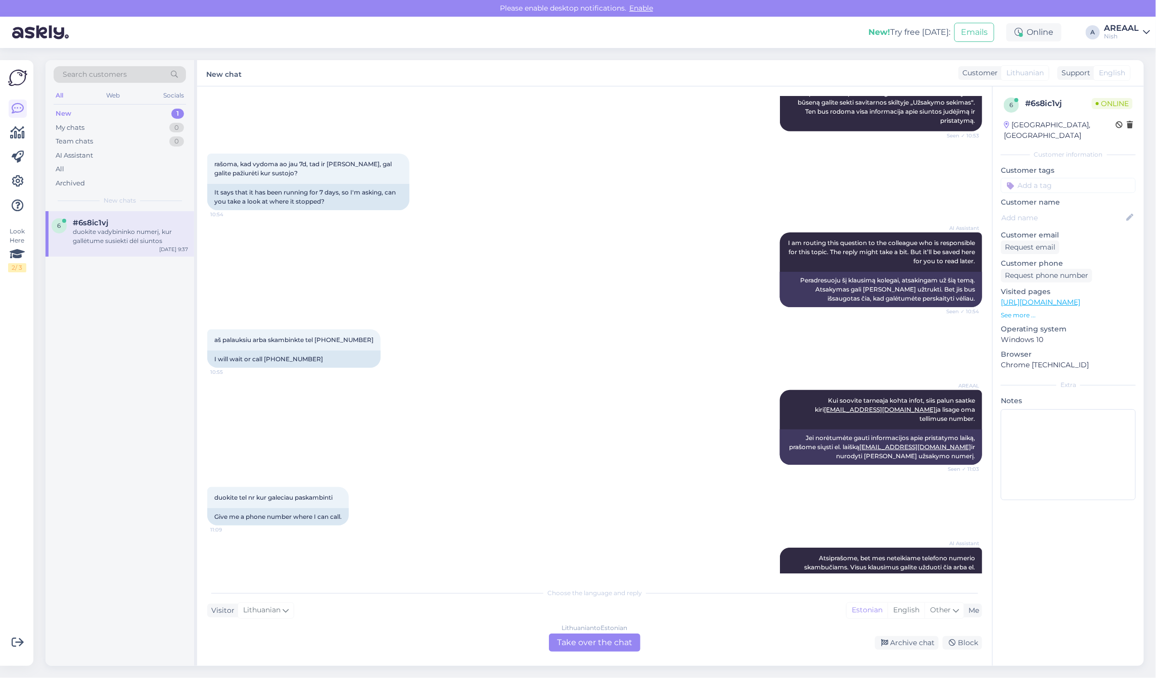
scroll to position [0, 0]
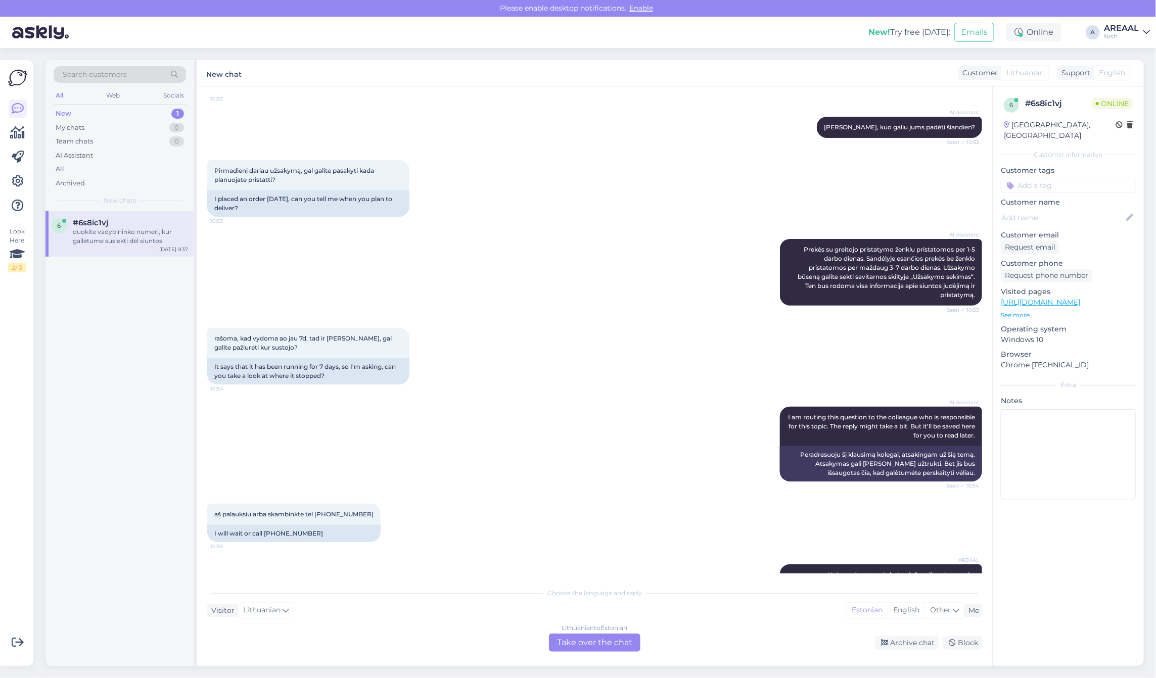
drag, startPoint x: 524, startPoint y: 161, endPoint x: 549, endPoint y: 445, distance: 285.1
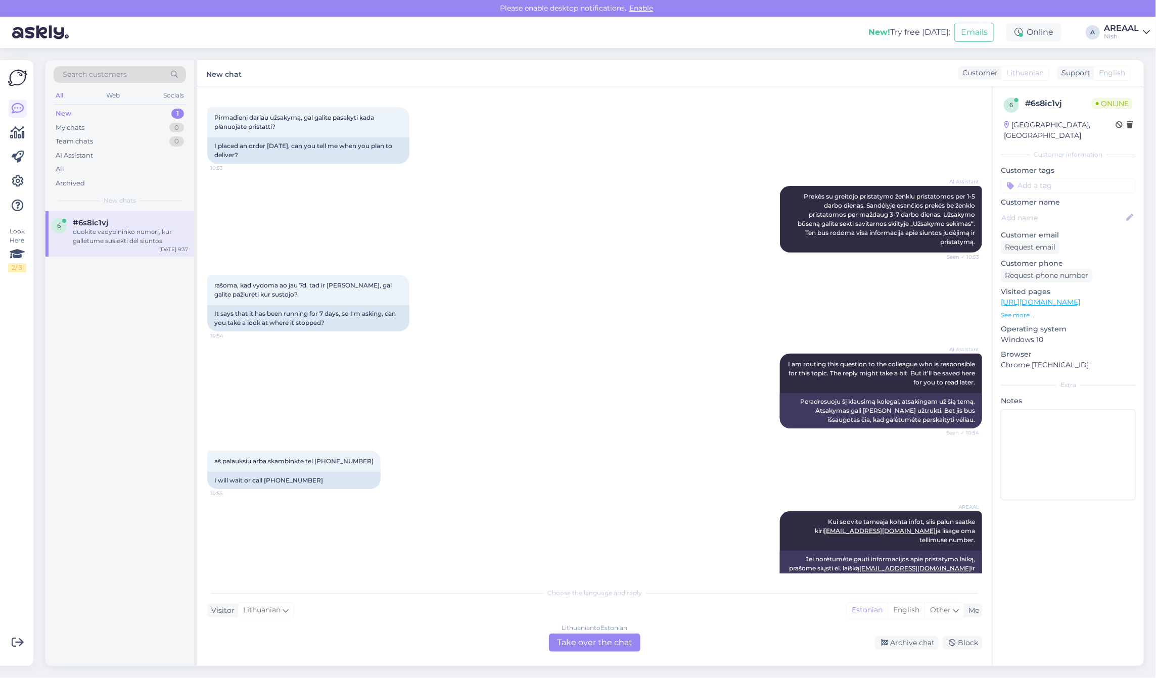
scroll to position [1168, 0]
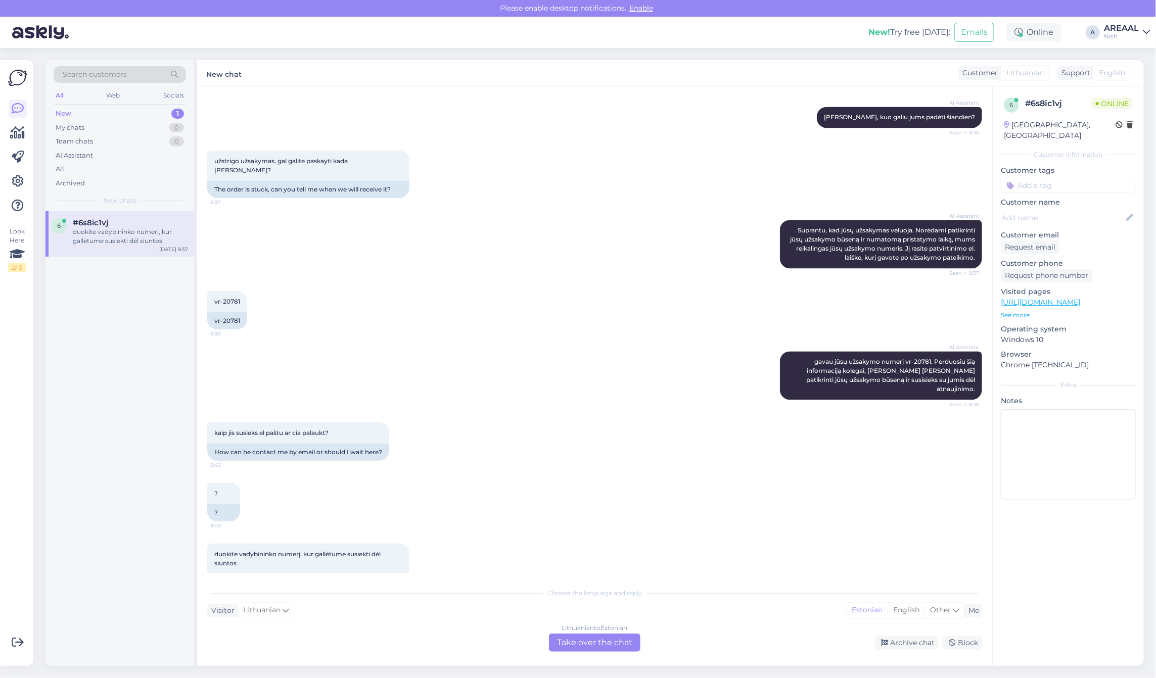
click at [580, 636] on div "Lithuanian to Estonian Take over the chat" at bounding box center [594, 643] width 91 height 18
click at [580, 635] on div "Lithuanian to Estonian Take over the chat" at bounding box center [594, 643] width 91 height 18
click at [582, 640] on div "Lithuanian to Estonian Take over the chat" at bounding box center [594, 643] width 91 height 18
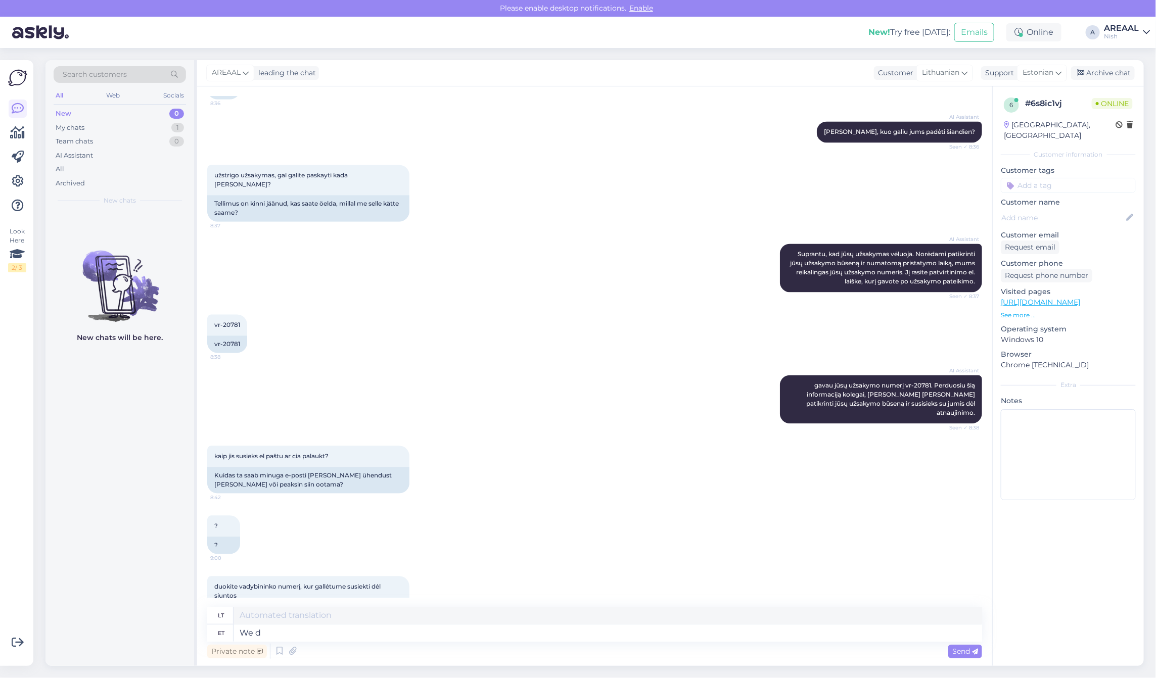
type textarea "We do"
type textarea "Mes"
type textarea "We don't have"
type textarea "Mes ne"
type textarea "We don't have phoe"
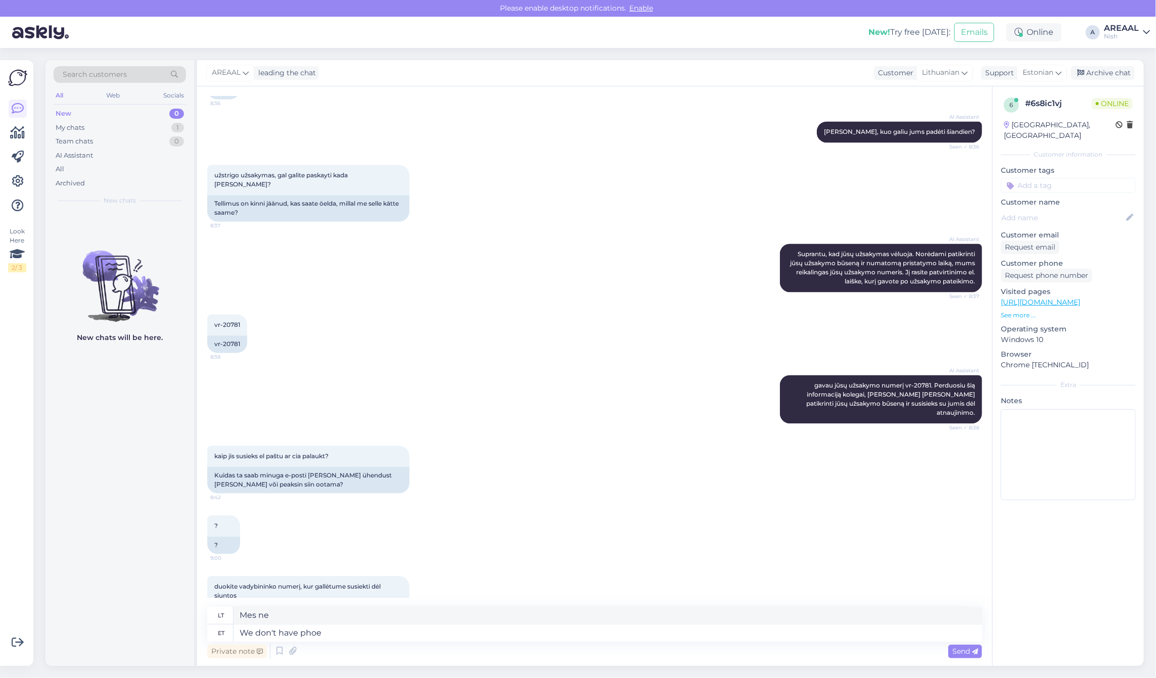
type textarea "Mes neturime"
type textarea "We don't have phoen"
type textarea "Mes neturime telefono."
type textarea "We don't have phone customer seriv"
type textarea "Neturime telefono kliento."
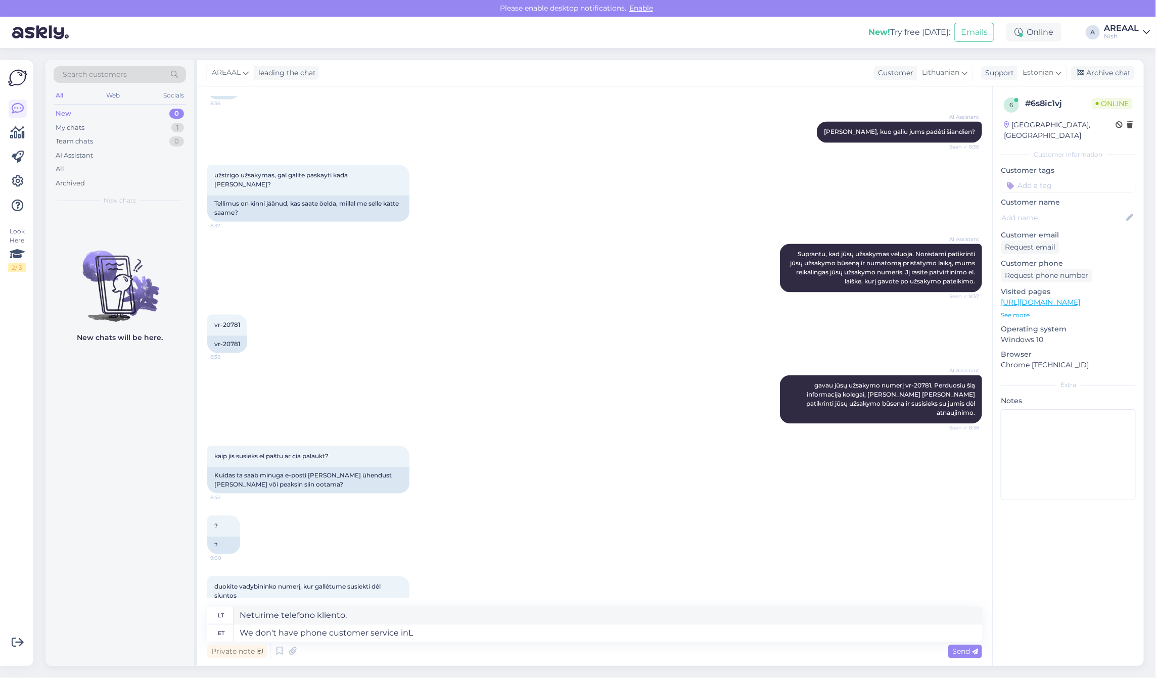
type textarea "We don't have phone customer service inLI"
type textarea "Neturime klientų aptarnavimo telefonu"
type textarea "We don't have phone customer service in L"
type textarea "Mes neturime klientų aptarnavimo telefonu"
type textarea "We don't have phone customer service in Lithuania. If"
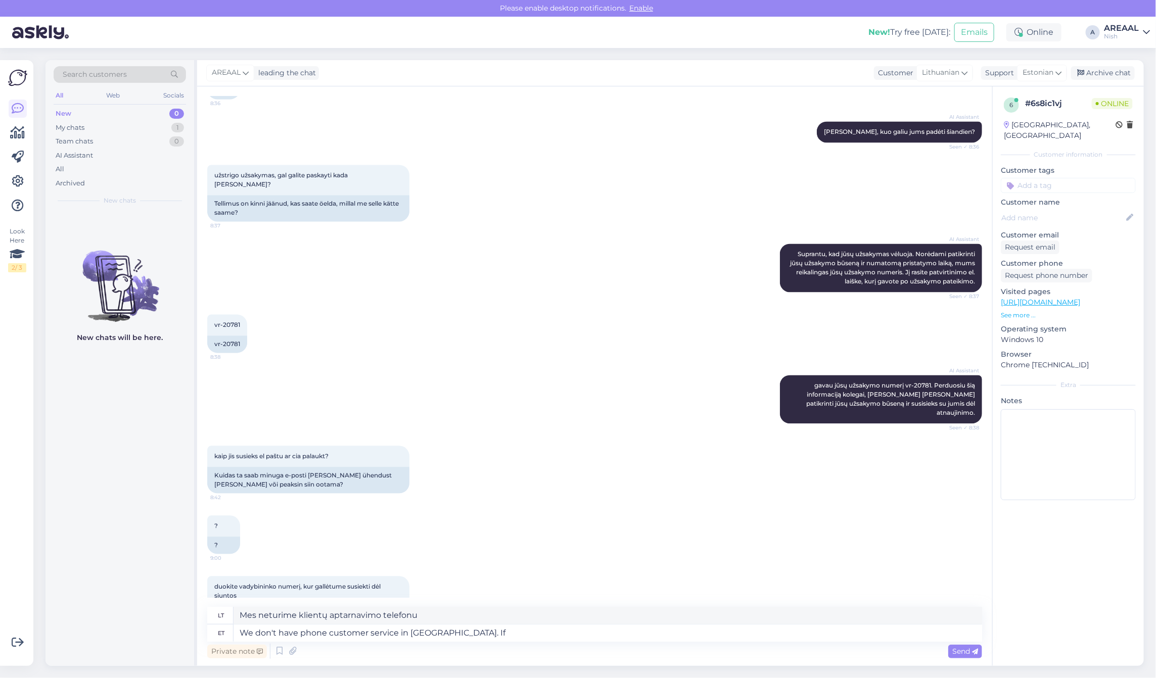
type textarea "Lietuvoje neturime klientų aptarnavimo telefonu."
type textarea "We don't have phone customer service in Lithuania. If you h"
type textarea "Lietuvoje neturime klientų aptarnavimo telefonu. Jei"
type textarea "We don't have phone customer service in Lithuania. If you have quest"
type textarea "Lietuvoje neturime klientų aptarnavimo telefonu. Jei jūs"
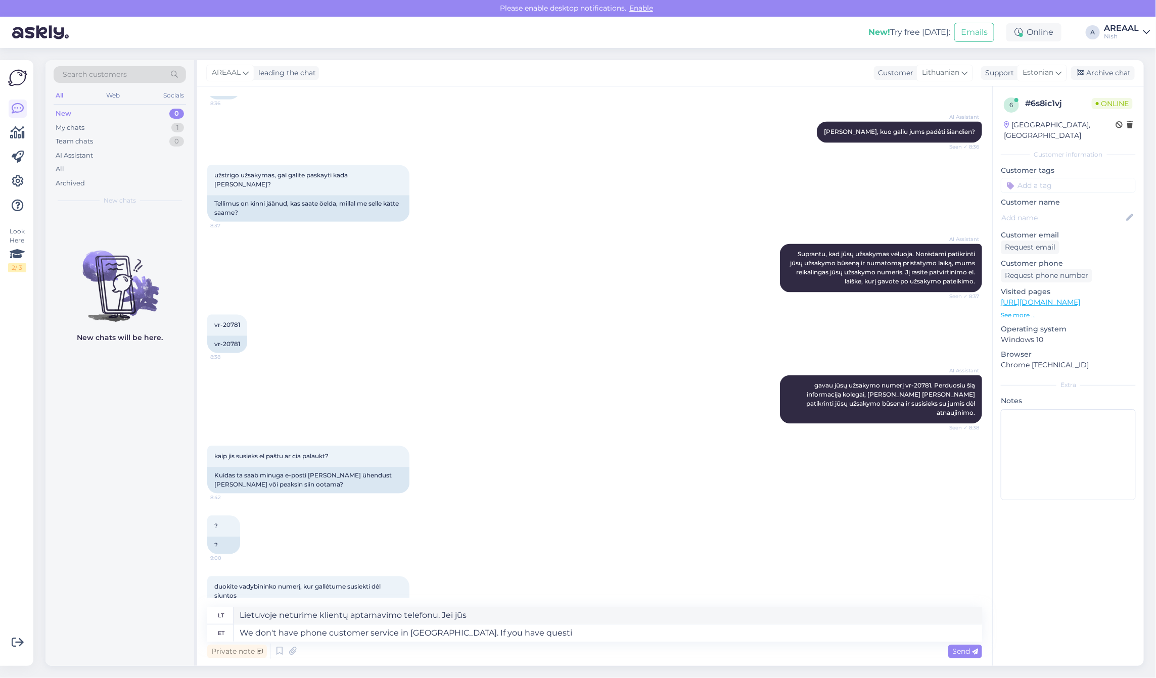
type textarea "We don't have phone customer service in Lithuania. If you have questio"
type textarea "Lietuvoje neturime klientų aptarnavimo telefonu. Jei turite"
type textarea "We don't have phone customer service in Lithuania. If you have question ab"
type textarea "Lietuvoje neturime klientų aptarnavimo telefonu. Jei turite klausimų"
type textarea "We don't have phone customer service in Lithuania. If you have question about o…"
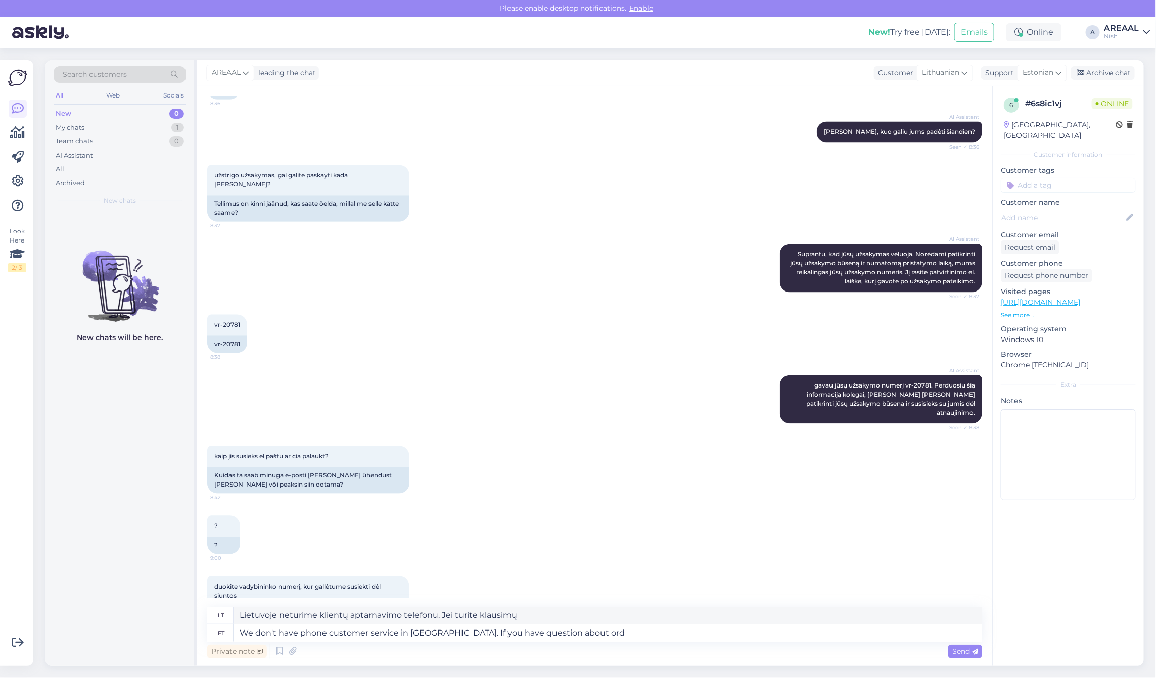
type textarea "Lietuvoje neturime klientų aptarnavimo telefonu. Jei turite klausimų apie"
type textarea "We don't have phone customer service in Lithuania. If you have question about o…"
type textarea "Lietuvoje neturime klientų aptarnavimo telefonu. Jei turite klausimų dėl užsaky…"
type textarea "We don't have phone customer service in Lithuania. If you have question about o…"
type textarea "Lietuvoje neturime klientų aptarnavimo telefonu. Jei turite klausimų dėl užsaky…"
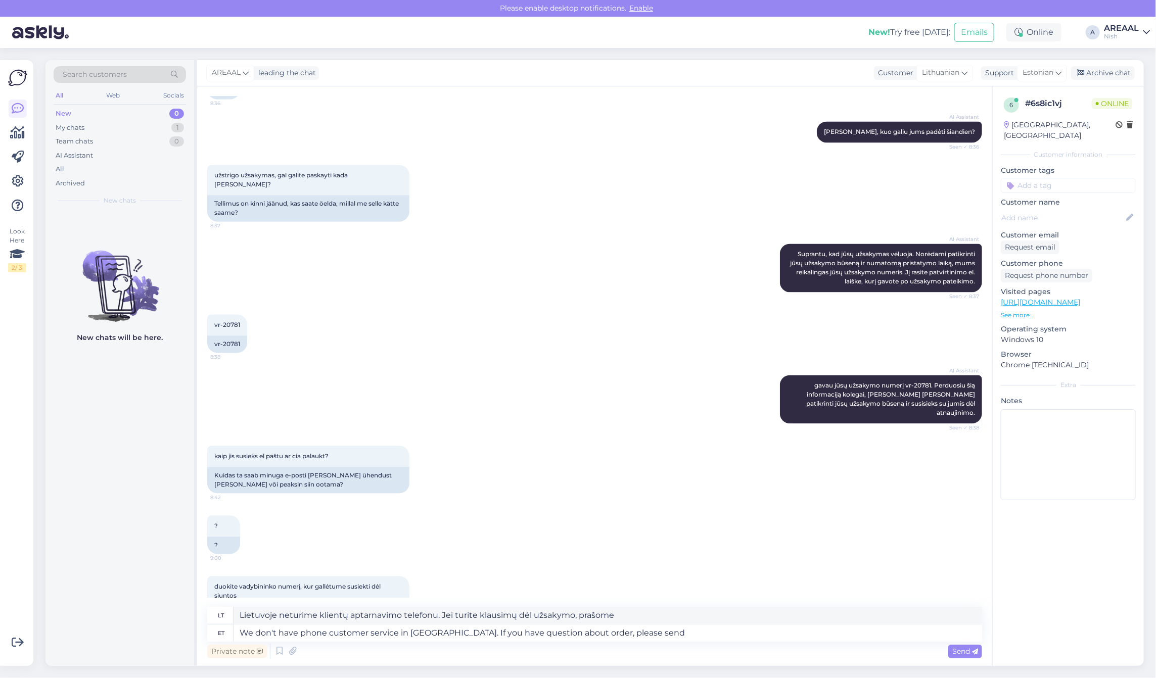
type textarea "We don't have phone customer service in Lithuania. If you have question about o…"
type textarea "Lietuvoje neturime klientų aptarnavimo telefonu. Jei turite klausimų dėl užsaky…"
type textarea "We don't have phone customer service in Lithuania. If you have question about o…"
type textarea "Lietuvoje neturime klientų aptarnavimo telefonu. Jei turite klausimų dėl užsaky…"
type textarea "We don't have phone customer service in Lithuania. If you have question about o…"
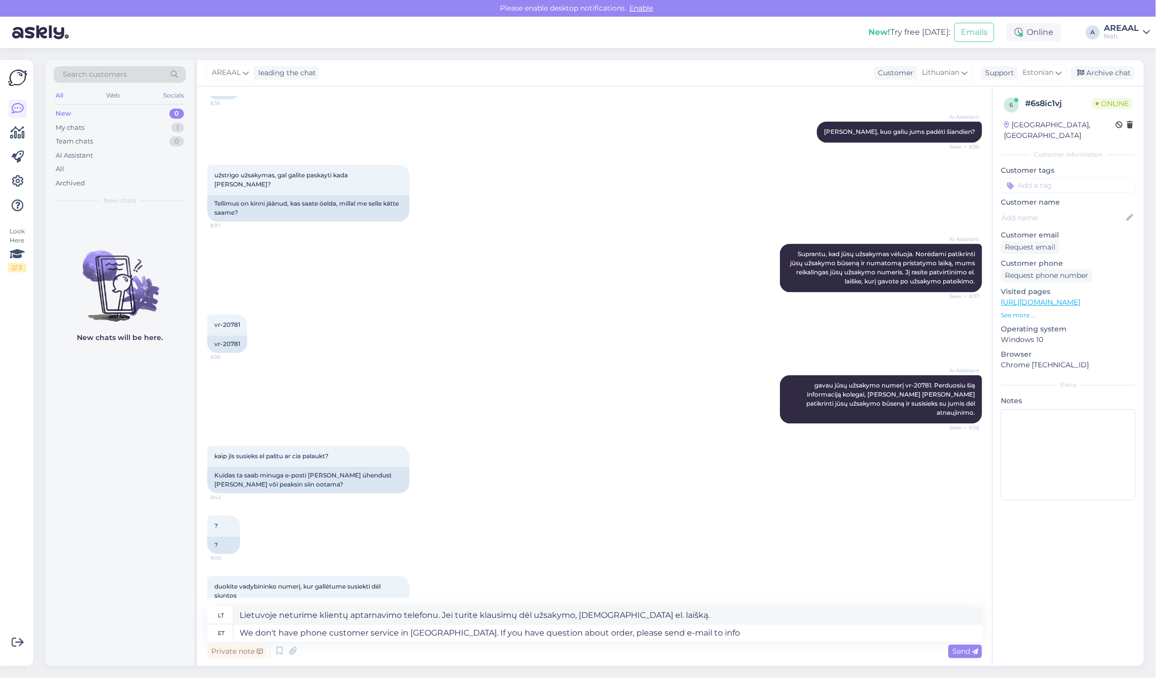
type textarea "Lietuvoje neturime klientų aptarnavimo telefonu. Jei turite klausimų dėl užsaky…"
type textarea "We don't have phone customer service in Lithuania. If you have question about o…"
type textarea "Lietuvoje neturime klientų aptarnavimo telefonu. Jei turite klausimų dėl užsaky…"
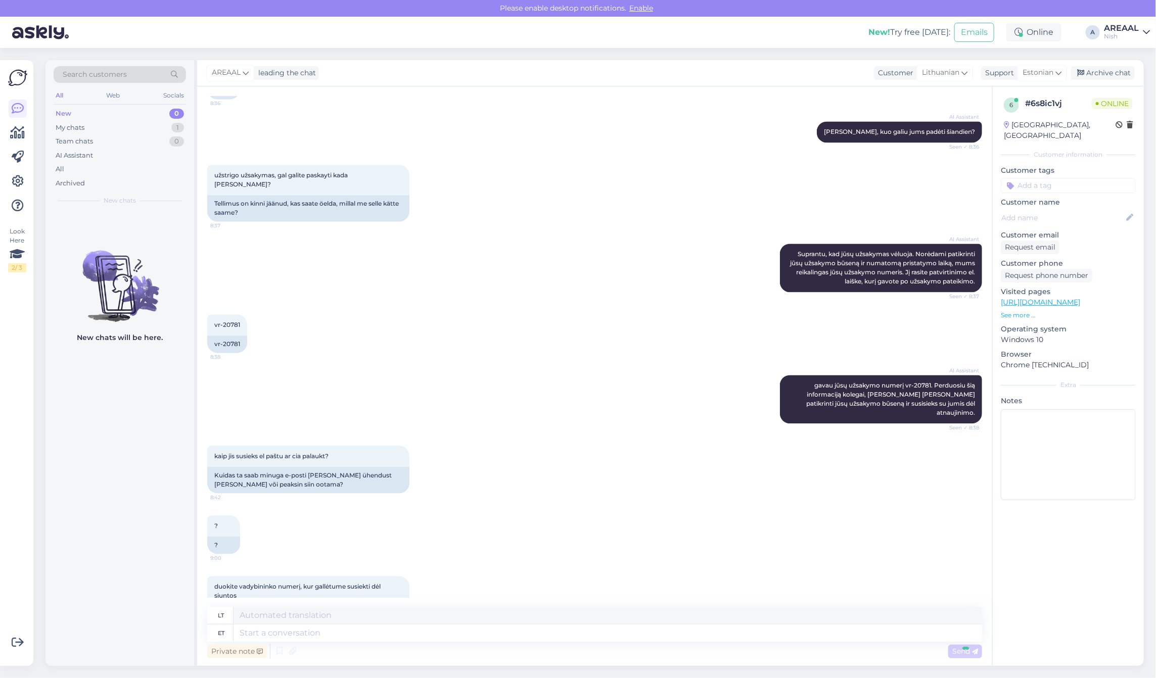
scroll to position [1250, 0]
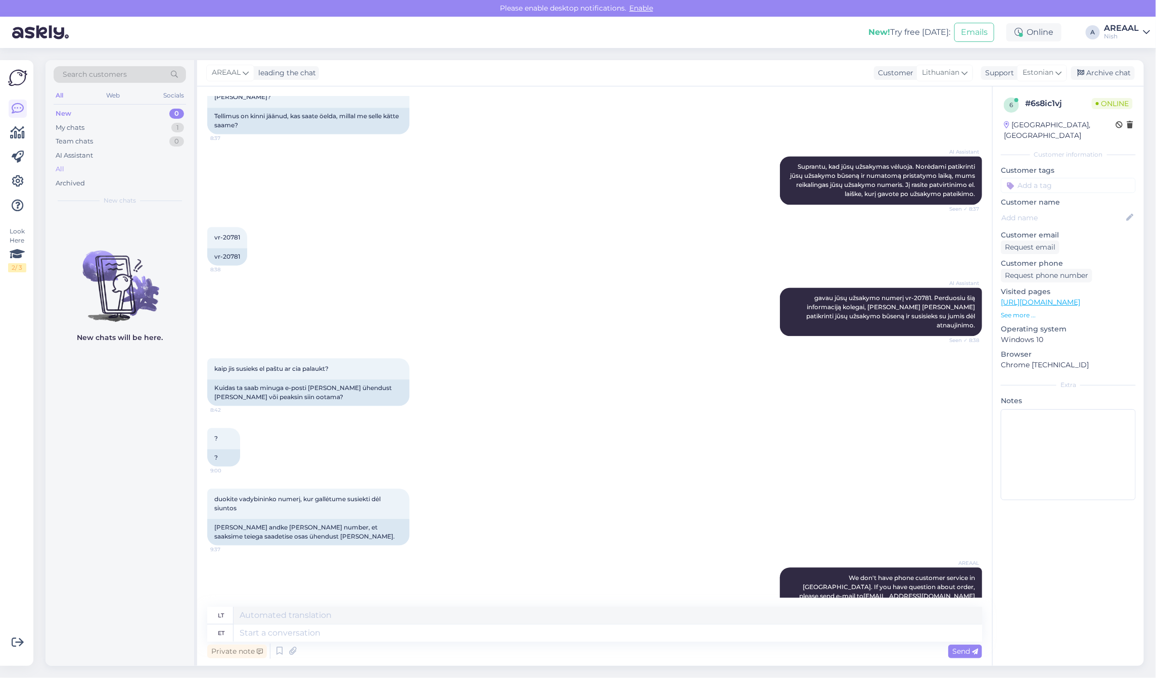
click at [59, 168] on div "All" at bounding box center [60, 169] width 9 height 10
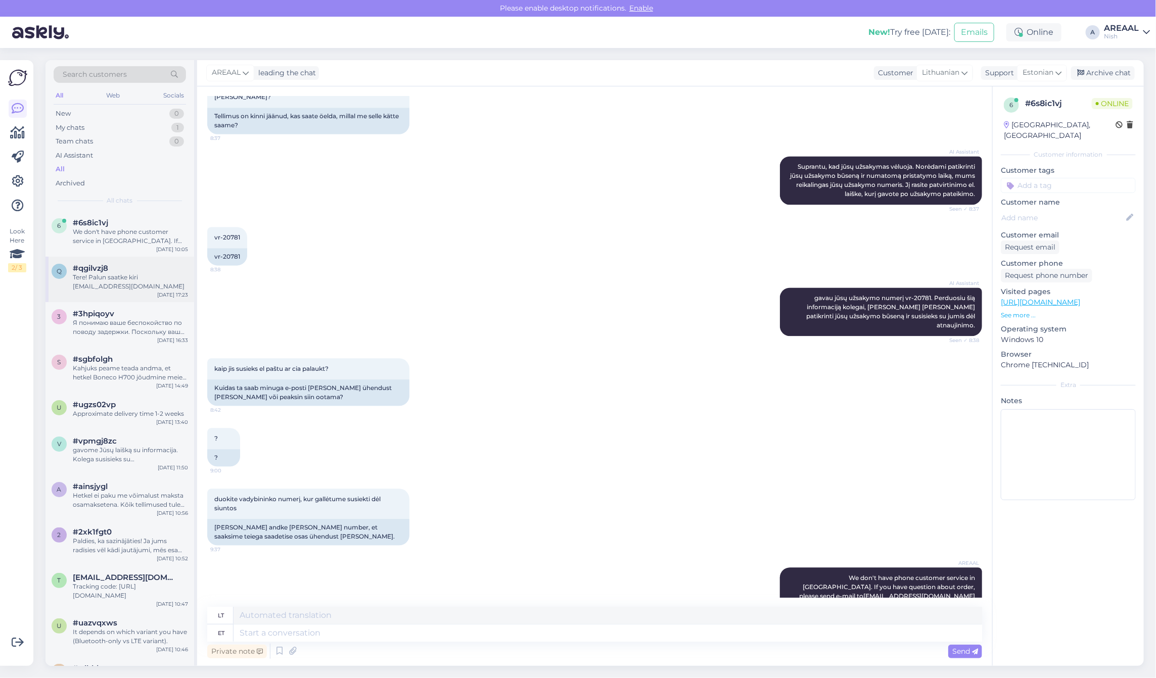
click at [129, 257] on div "q #qgilvzj8 Tere! Palun saatke kiri info@ismanusisziedas.lt Oct 4 17:23" at bounding box center [119, 279] width 149 height 45
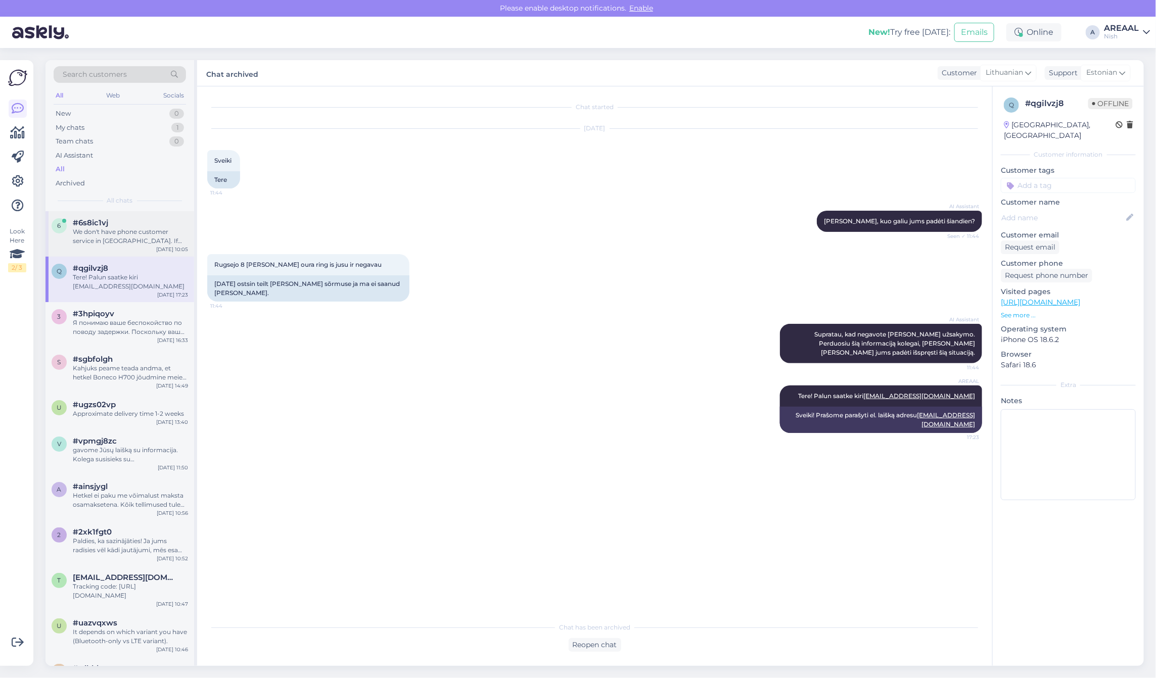
click at [131, 228] on div "We don't have phone customer service in Lithuania. If you have question about o…" at bounding box center [130, 236] width 115 height 18
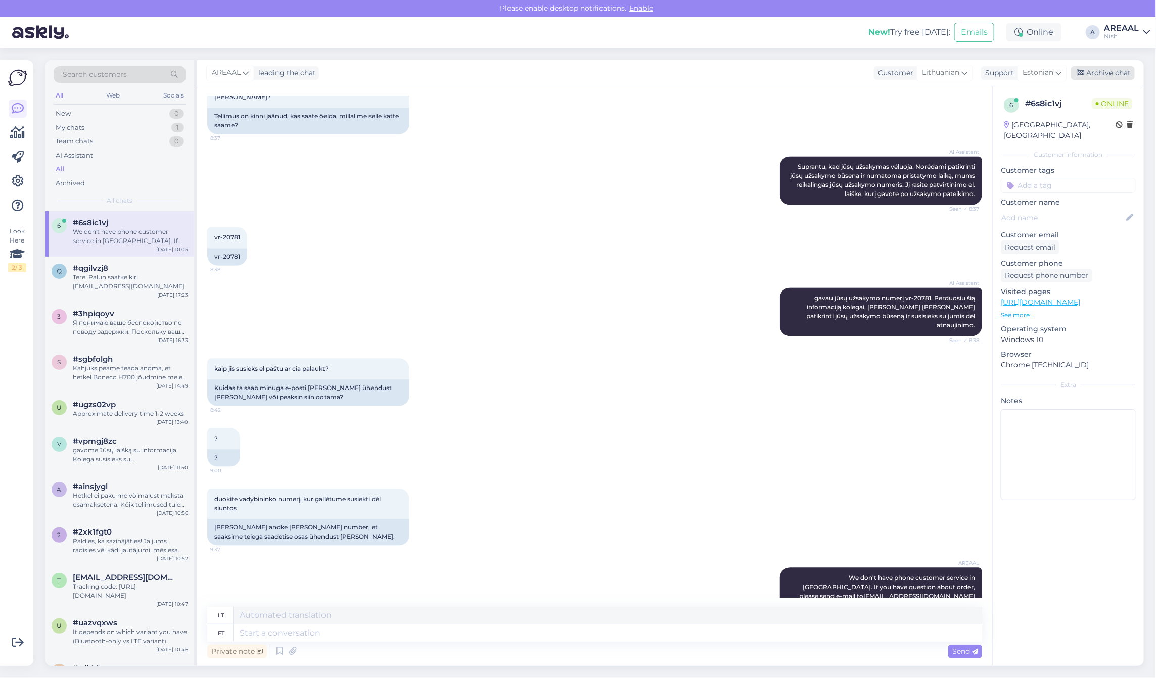
click at [1103, 75] on div "Archive chat" at bounding box center [1103, 73] width 64 height 14
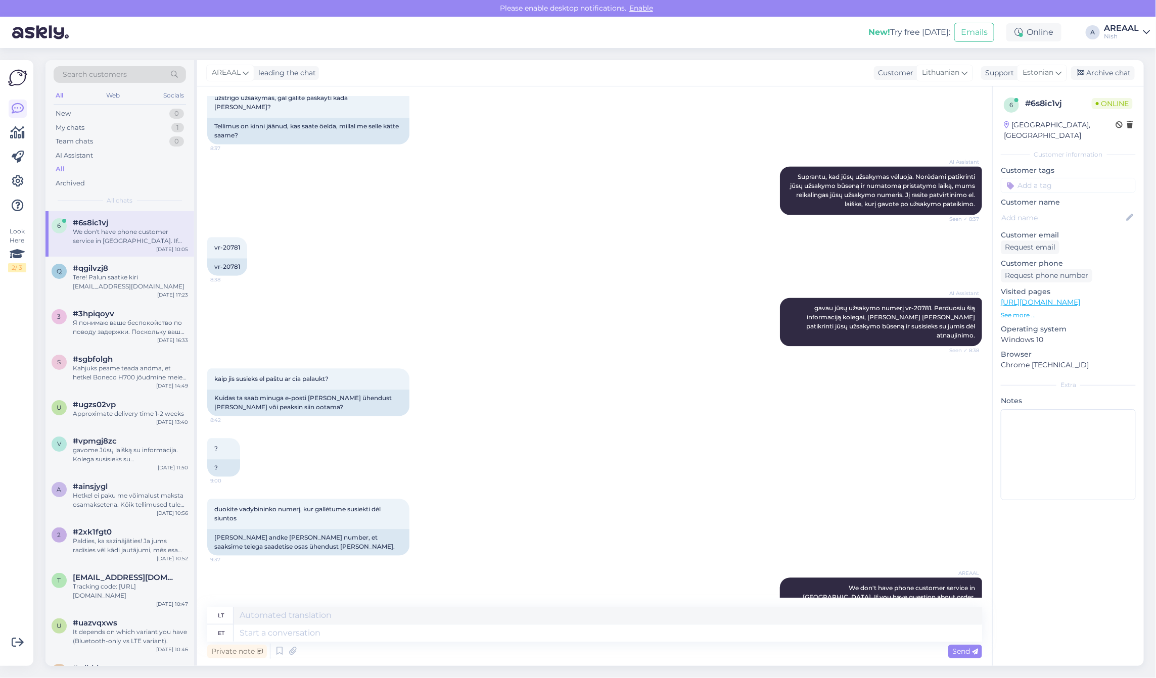
click at [1140, 33] on link "AREAAL Nish" at bounding box center [1127, 32] width 46 height 16
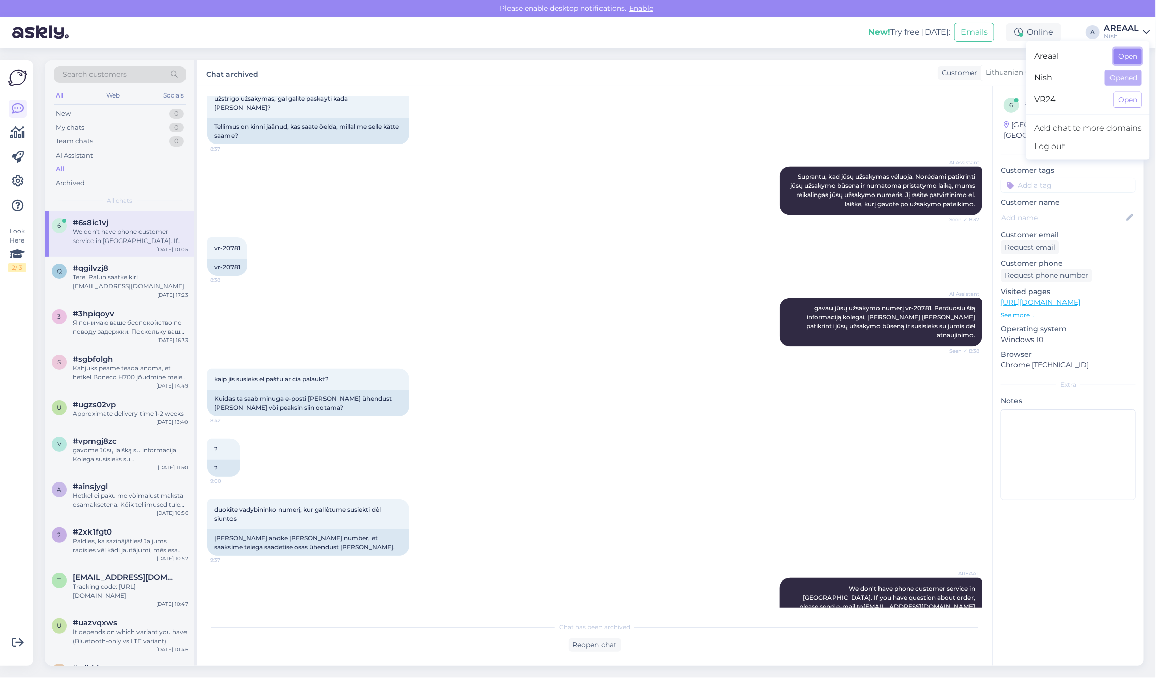
click at [1135, 56] on button "Open" at bounding box center [1127, 57] width 28 height 16
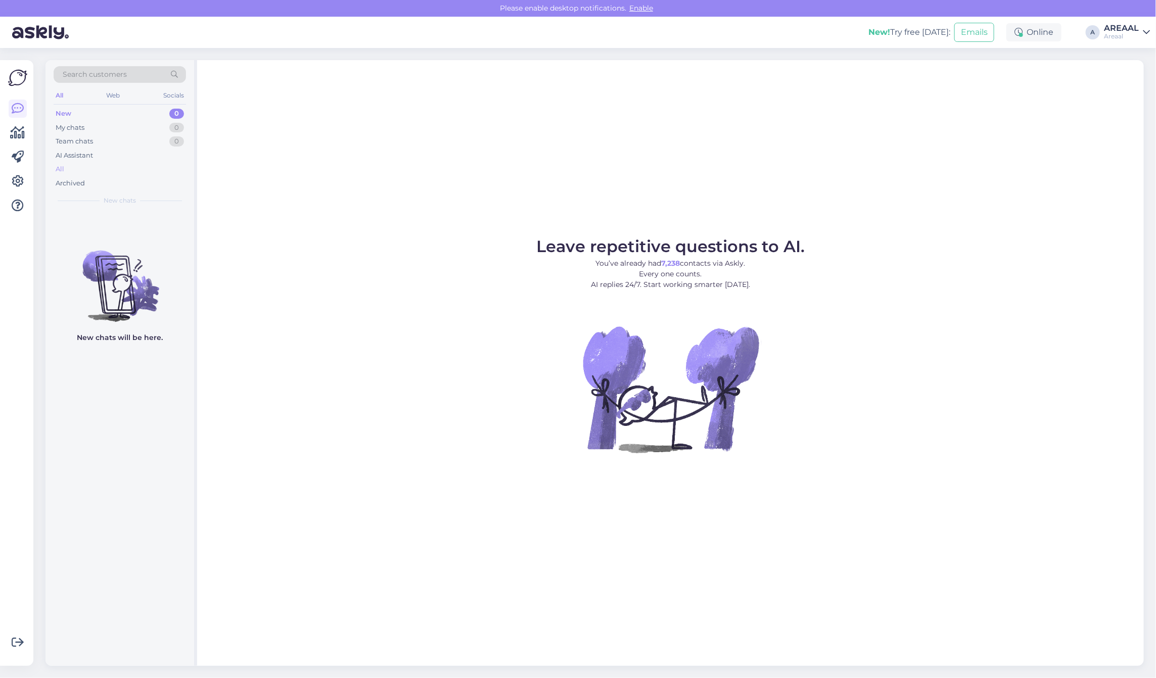
click at [147, 164] on div "All" at bounding box center [120, 169] width 132 height 14
click at [97, 168] on div "All" at bounding box center [120, 169] width 132 height 14
click at [69, 173] on div "All" at bounding box center [120, 169] width 132 height 14
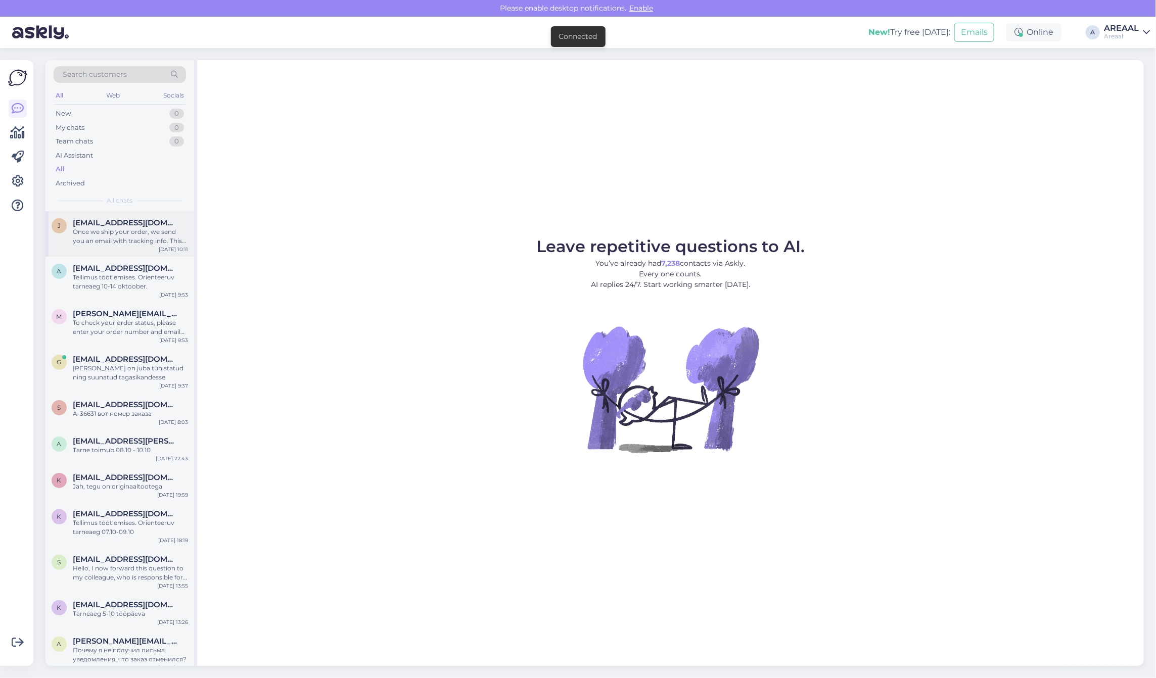
click at [144, 225] on span "[EMAIL_ADDRESS][DOMAIN_NAME]" at bounding box center [125, 222] width 105 height 9
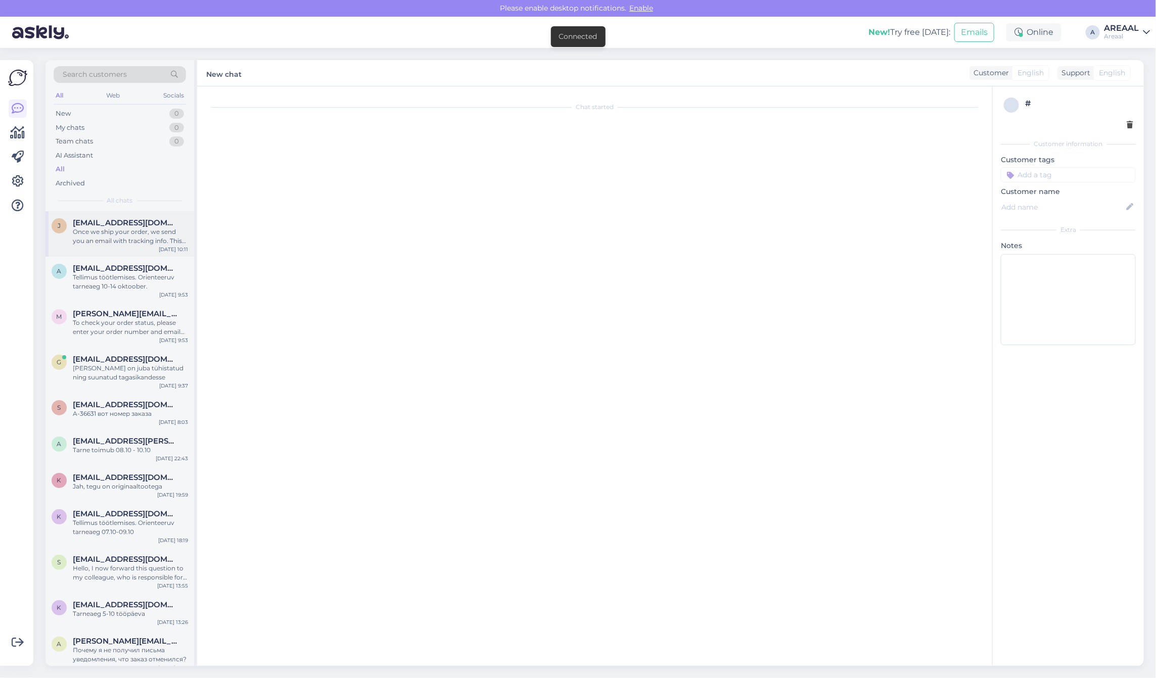
scroll to position [2929, 0]
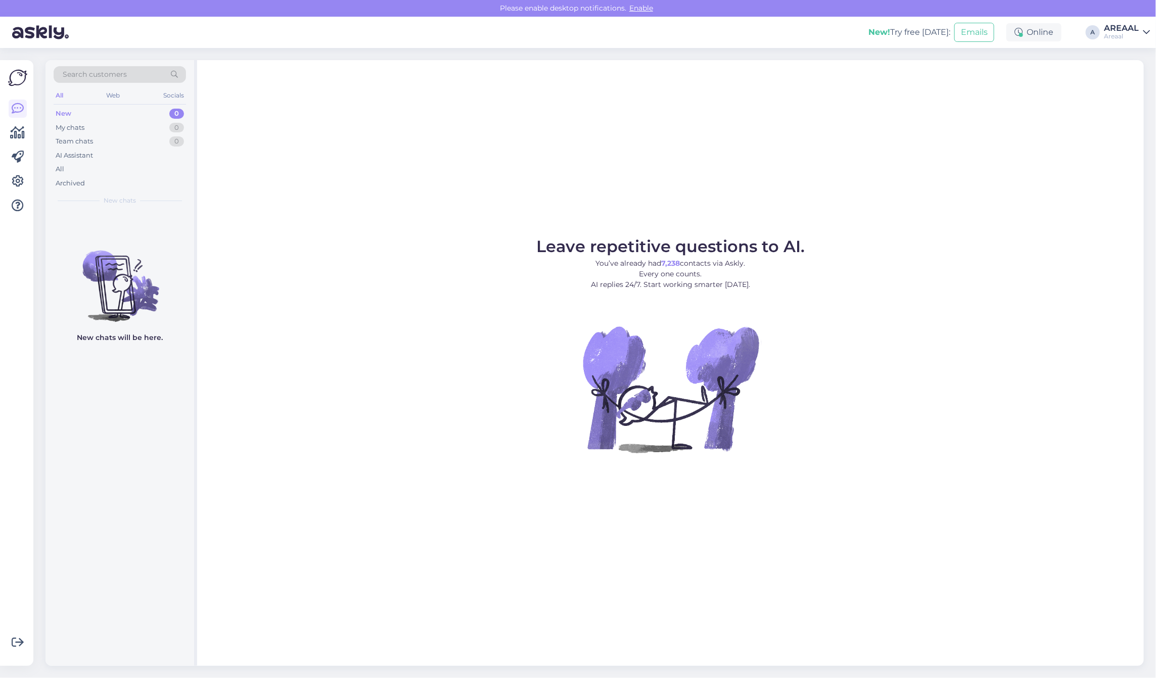
click at [91, 174] on div "All" at bounding box center [120, 169] width 132 height 14
click at [80, 171] on div "All" at bounding box center [120, 169] width 132 height 14
click at [405, 163] on div "Leave repetitive questions to AI. You’ve already had 7,238 contacts via Askly. …" at bounding box center [670, 363] width 947 height 606
click at [1138, 21] on div "New! Try free [DATE]: Emails Online A AREAAL Areaal" at bounding box center [578, 32] width 1156 height 31
click at [1140, 28] on link "AREAAL Areaal" at bounding box center [1127, 32] width 46 height 16
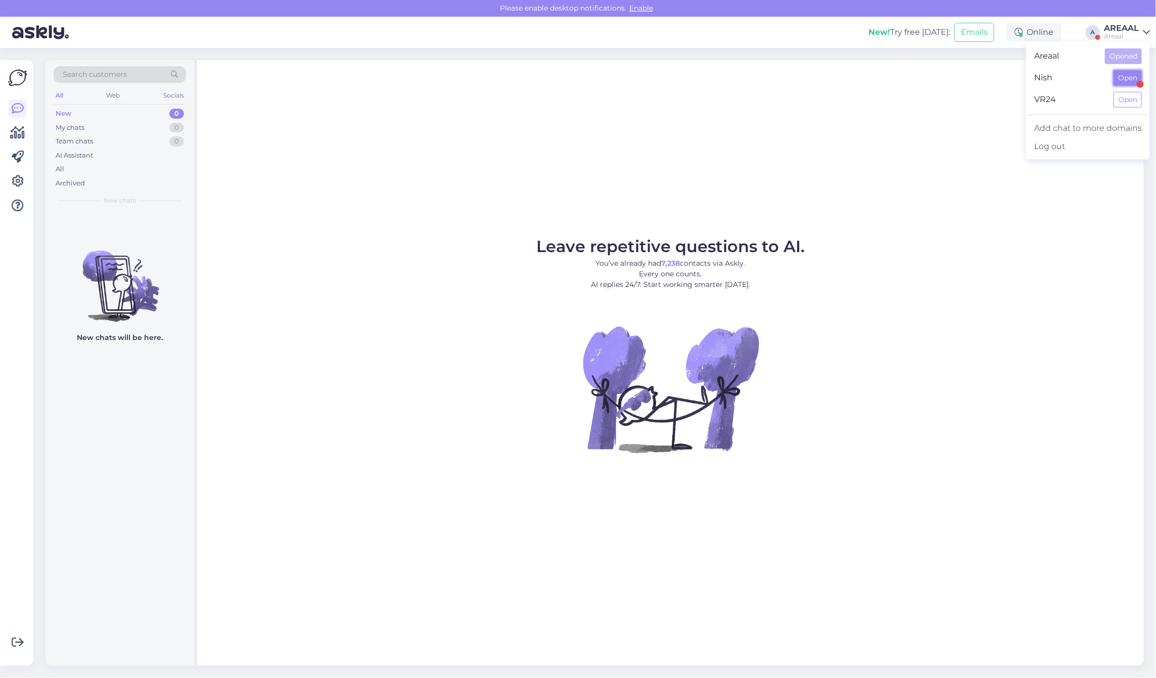
click at [1135, 74] on button "Open" at bounding box center [1127, 78] width 28 height 16
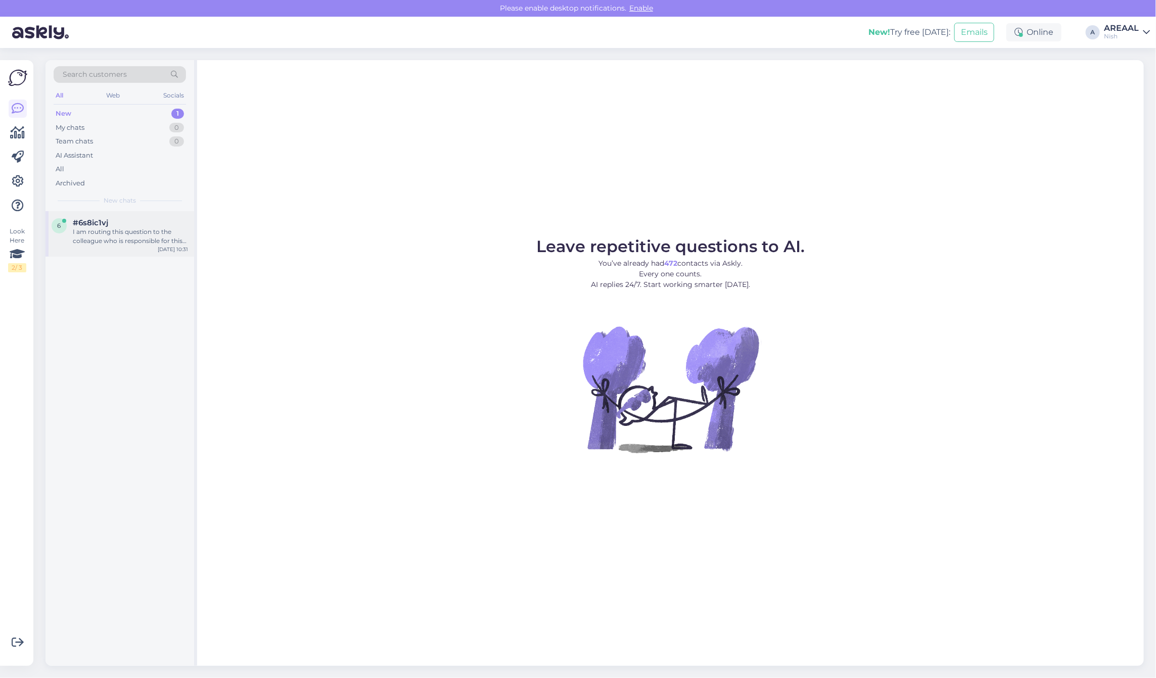
click at [174, 239] on div "I am routing this question to the colleague who is responsible for this topic. …" at bounding box center [130, 236] width 115 height 18
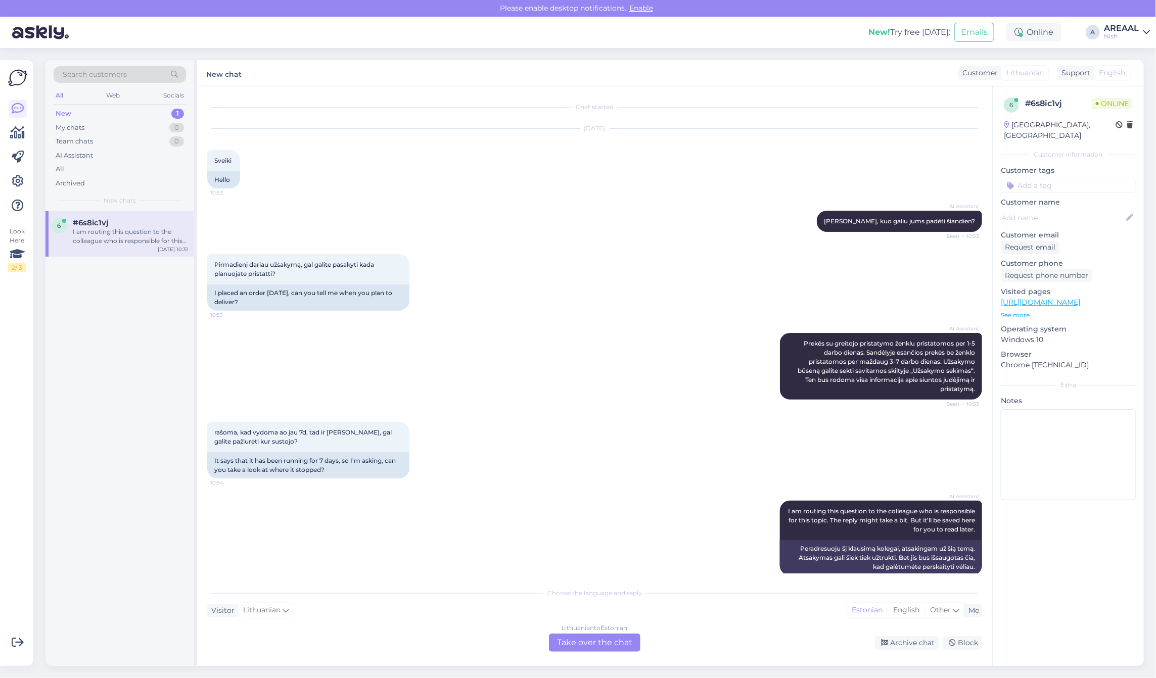
scroll to position [1413, 0]
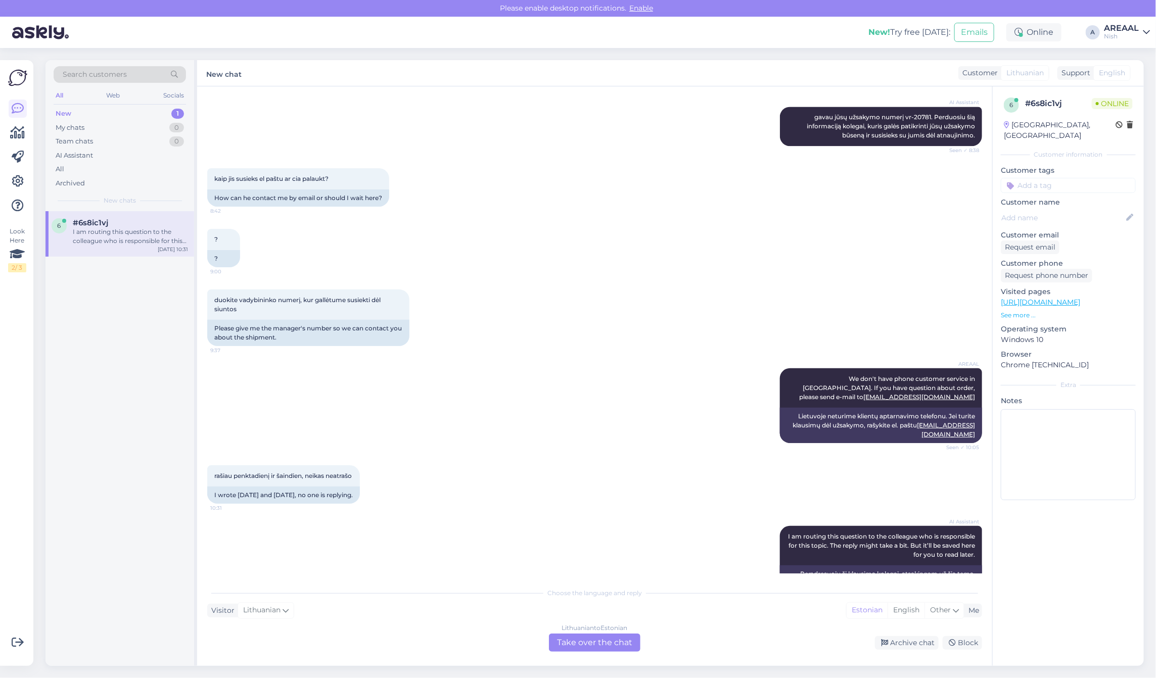
click at [592, 645] on div "Lithuanian to Estonian Take over the chat" at bounding box center [594, 643] width 91 height 18
click at [586, 640] on div "Lithuanian to Estonian Take over the chat" at bounding box center [594, 643] width 91 height 18
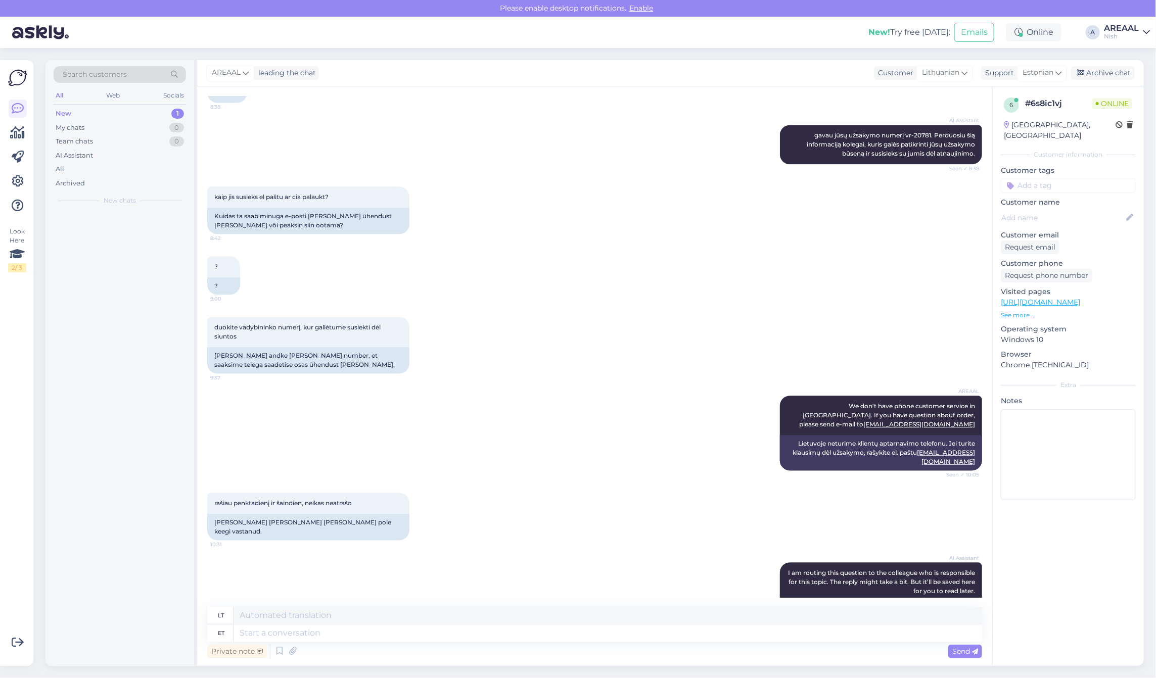
scroll to position [1407, 0]
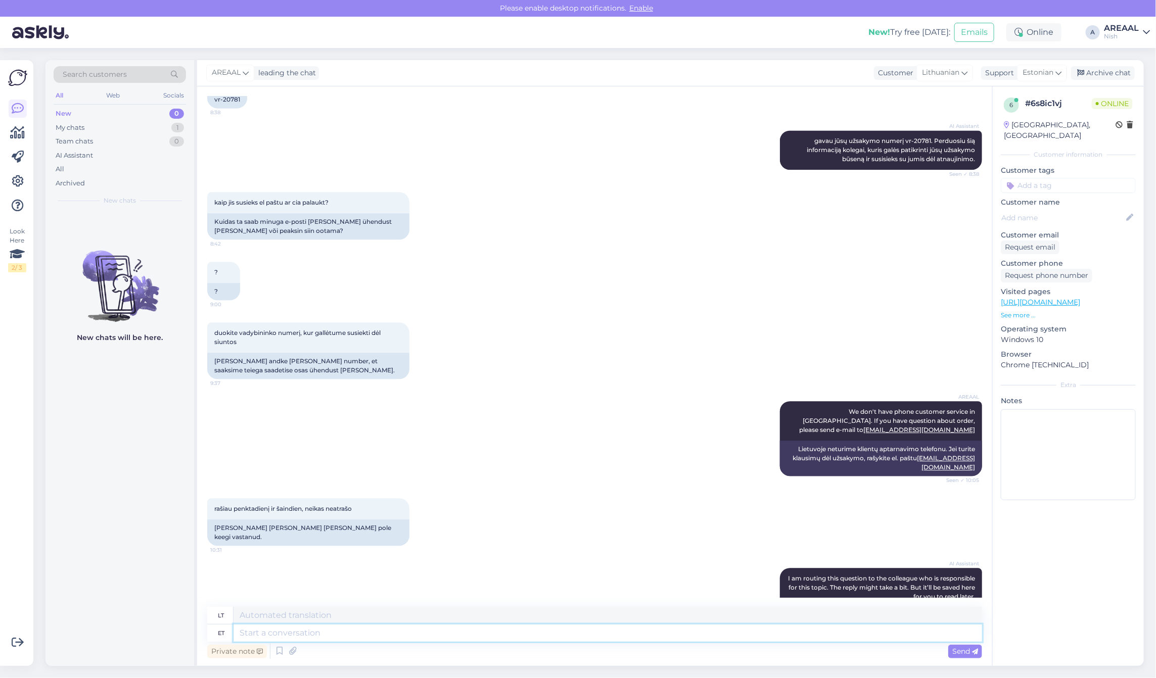
click at [588, 638] on textarea at bounding box center [607, 633] width 748 height 17
type textarea "E-mails an"
type textarea "El. laiškai"
type textarea "E-mails are ans"
type textarea "El. laiškai yra"
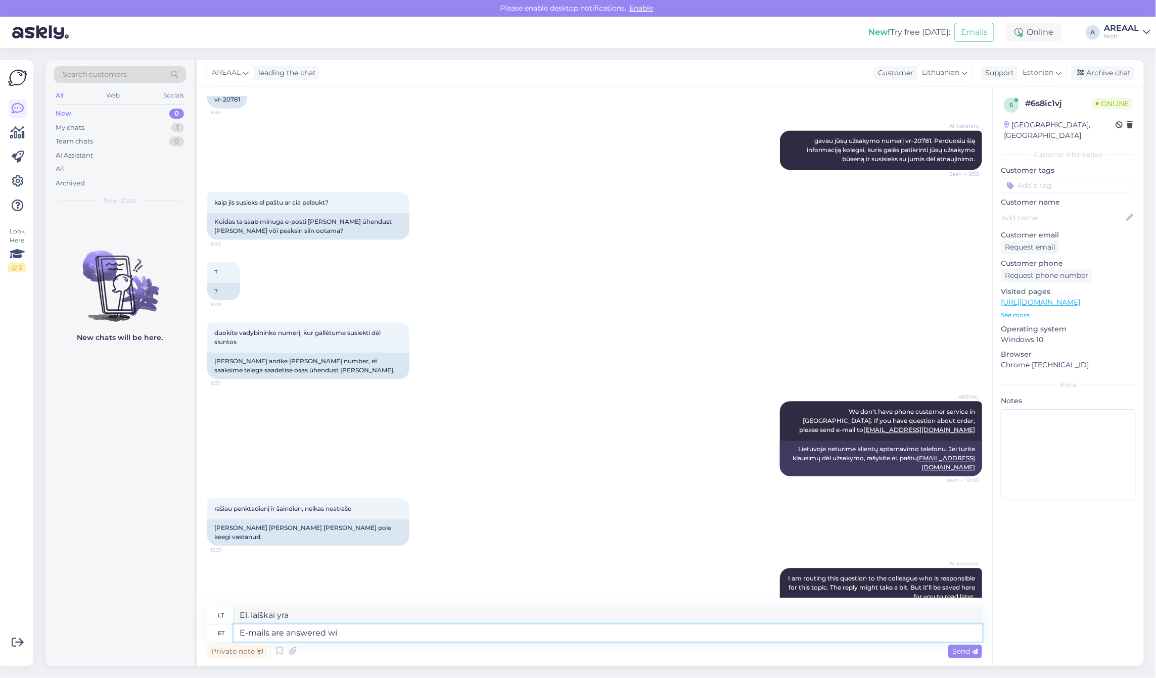
type textarea "E-mails are answered wit"
type textarea "Į el. laiškus atsakoma."
type textarea "E-mails are answered witin 2"
type textarea "Į el. laiškus atsakoma per 2 val."
type textarea "E-mails are answered witi"
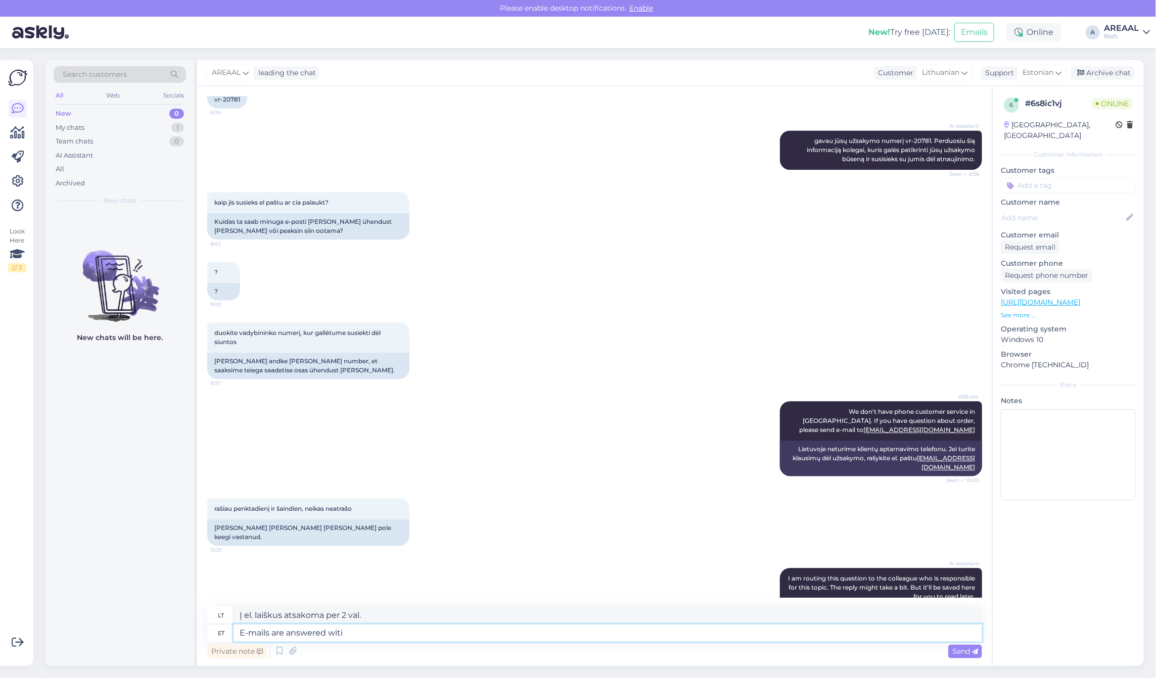
type textarea "Į el. laiškus atsakoma per"
type textarea "E-mails are answered within 2 working"
type textarea "Į el. laiškus atsakoma per 2 val."
type textarea "E-mails are answered within 2 working days"
type textarea "Į el. laiškus atsakoma per 2 darbo dienas"
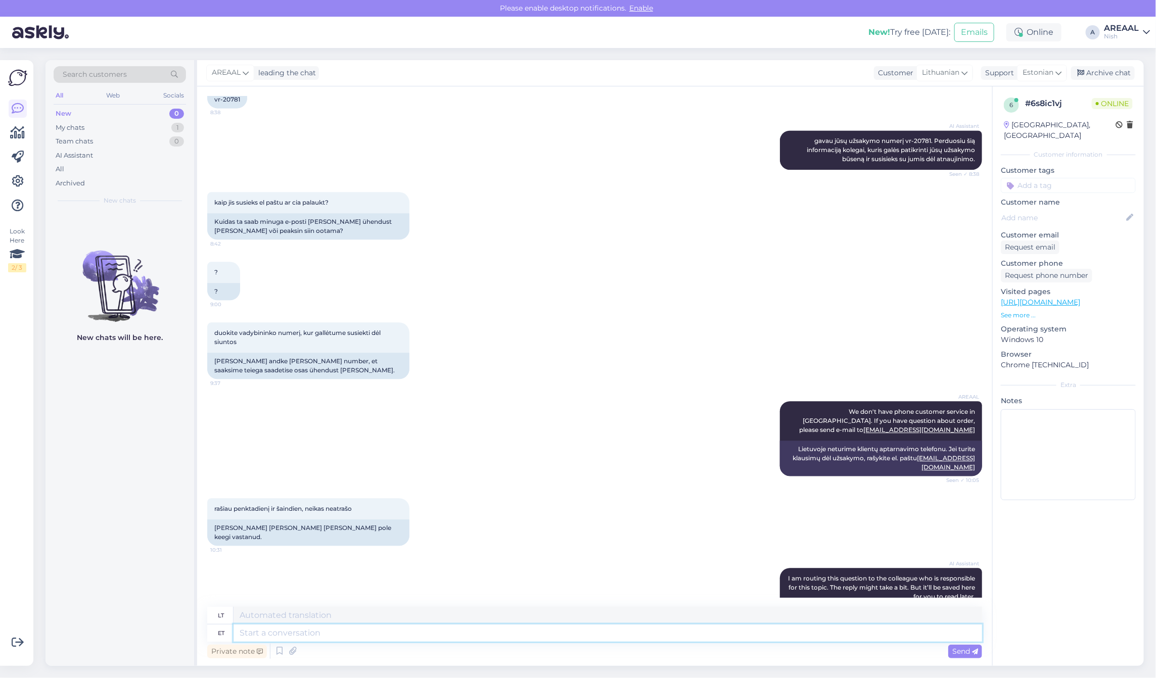
scroll to position [1468, 0]
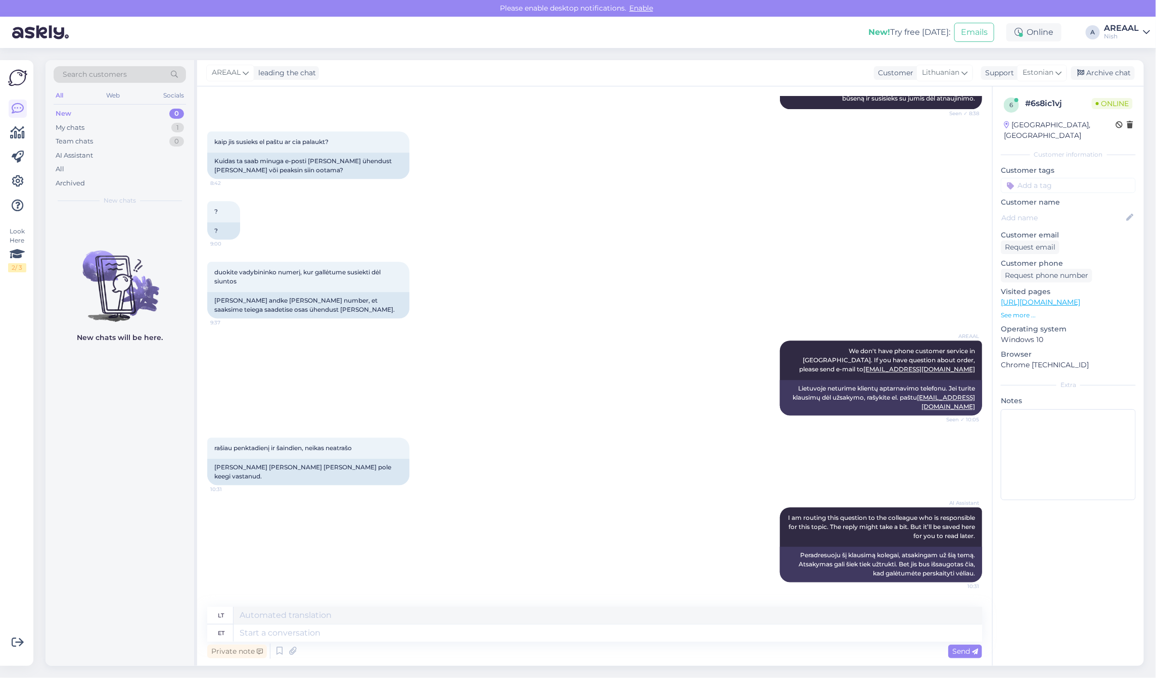
click at [1112, 33] on div "Nish" at bounding box center [1121, 36] width 35 height 8
click at [1118, 56] on button "Open" at bounding box center [1127, 57] width 28 height 16
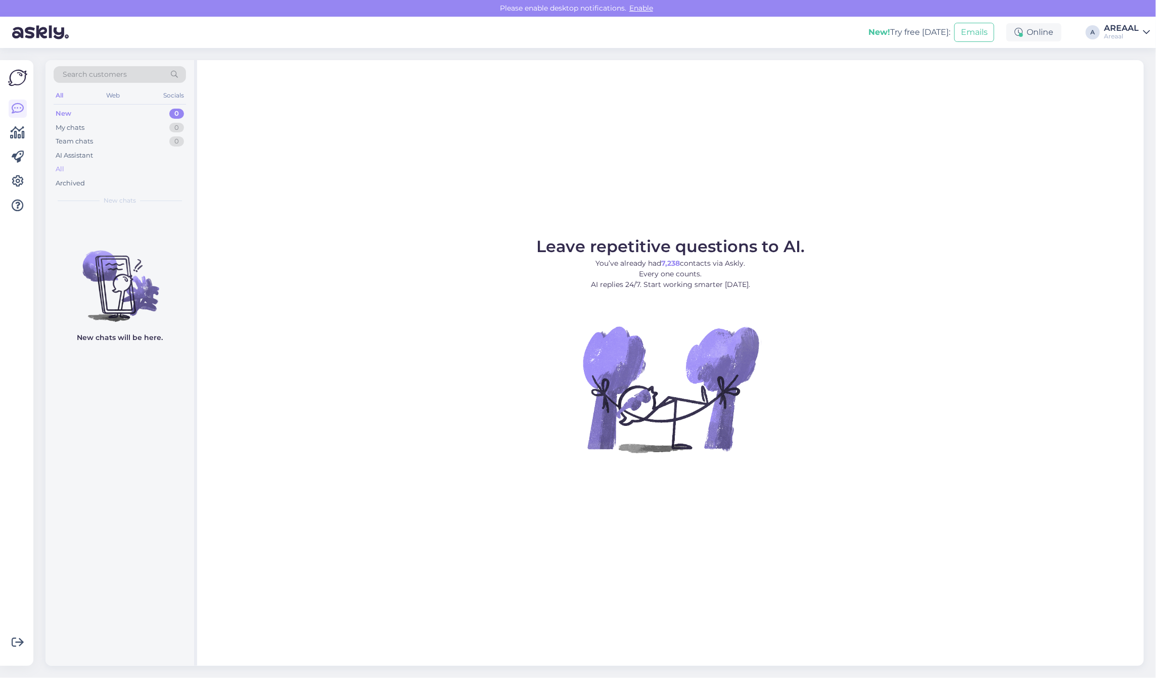
click at [77, 169] on div "All" at bounding box center [120, 169] width 132 height 14
